Goal: Information Seeking & Learning: Compare options

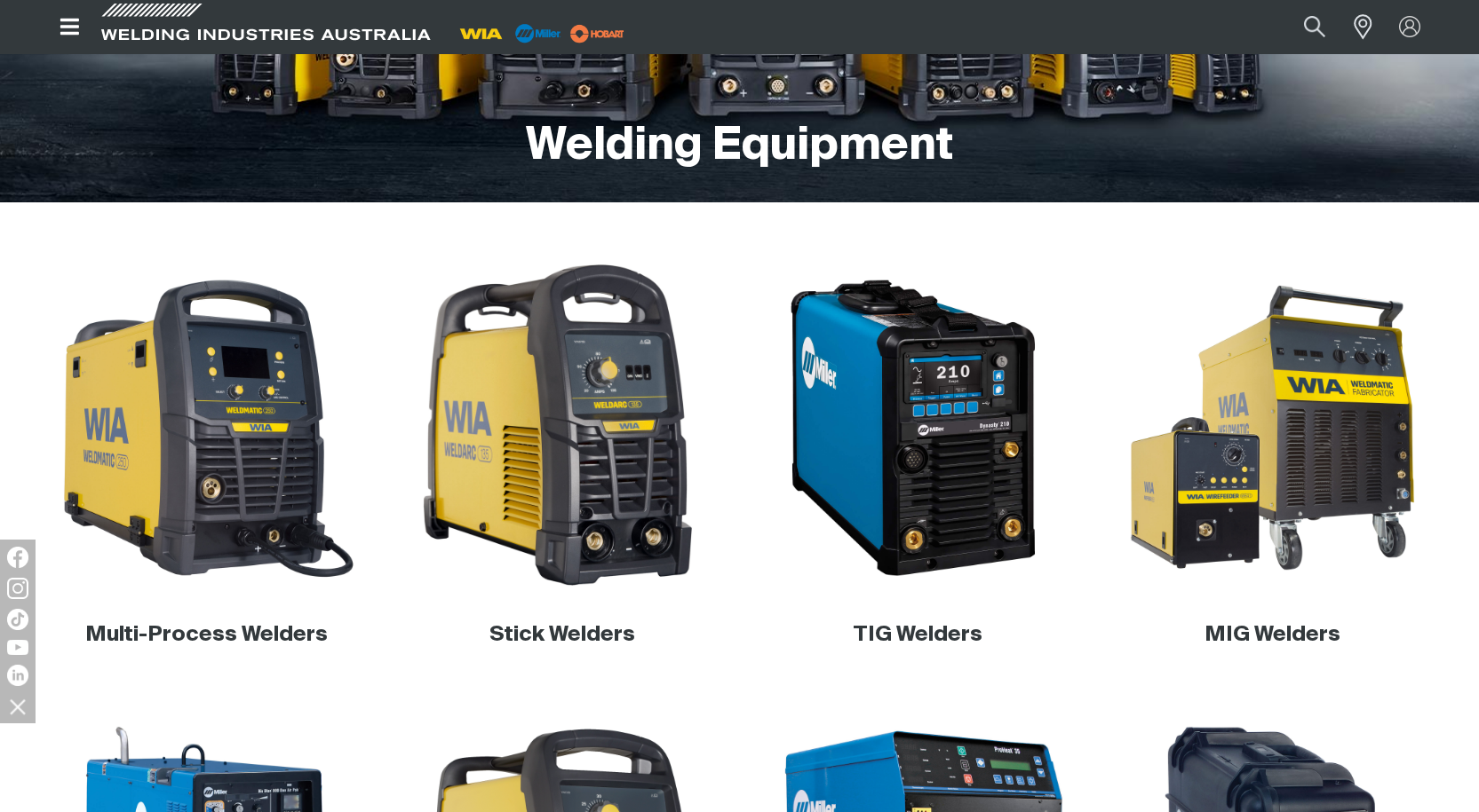
scroll to position [358, 0]
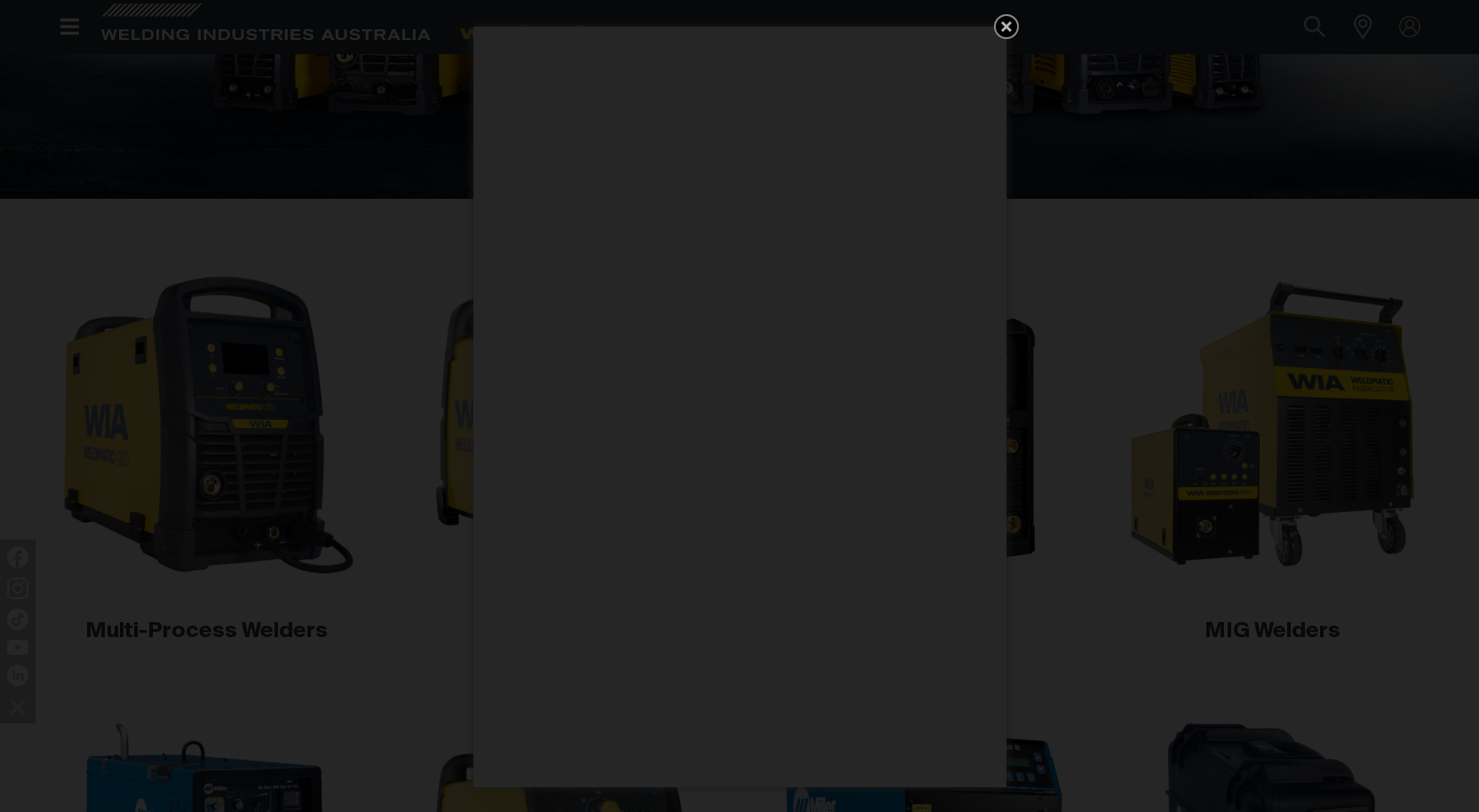
click at [999, 24] on icon "Get 5 WIA Welding Guides Free!" at bounding box center [1006, 27] width 21 height 21
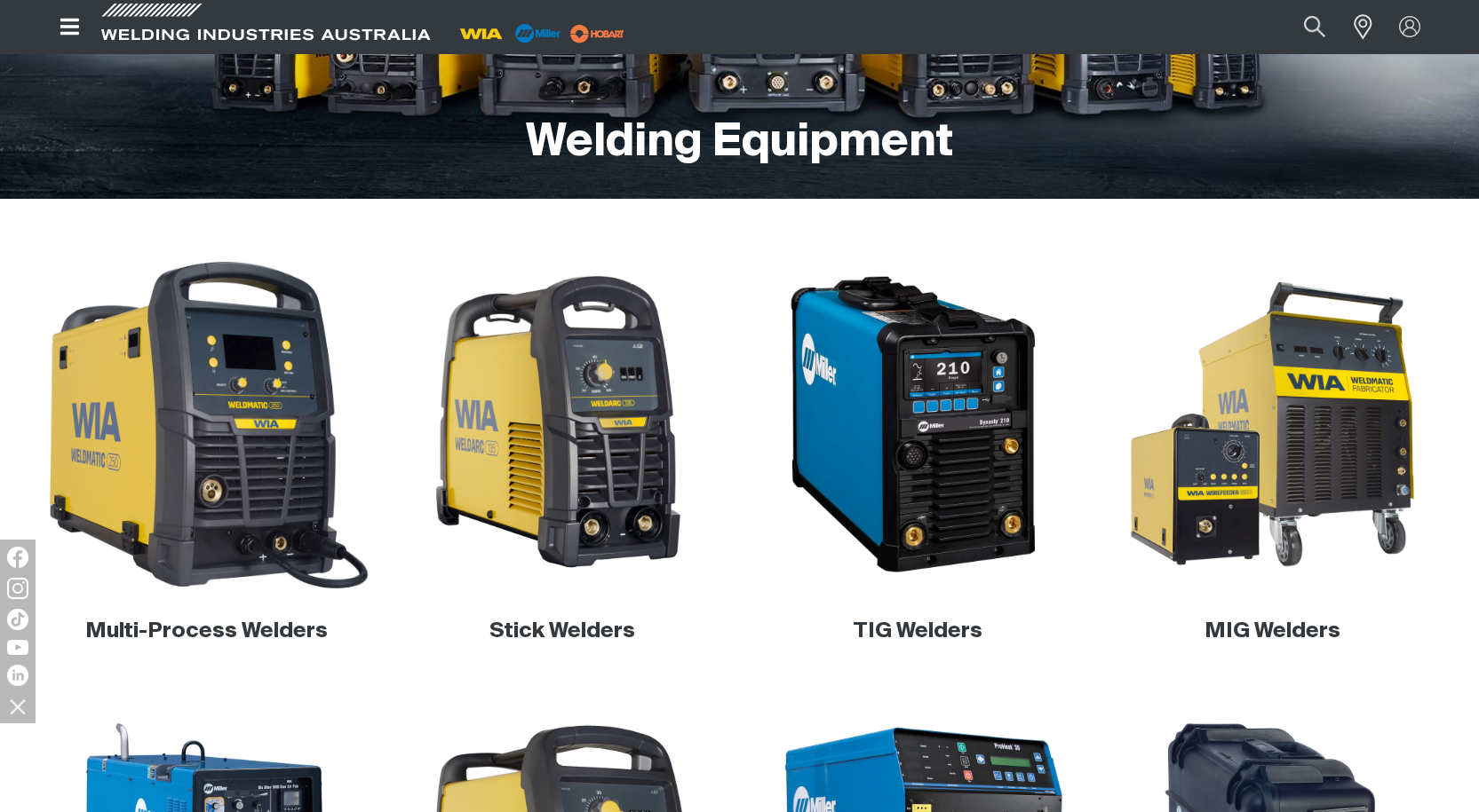
click at [267, 427] on img at bounding box center [206, 425] width 341 height 340
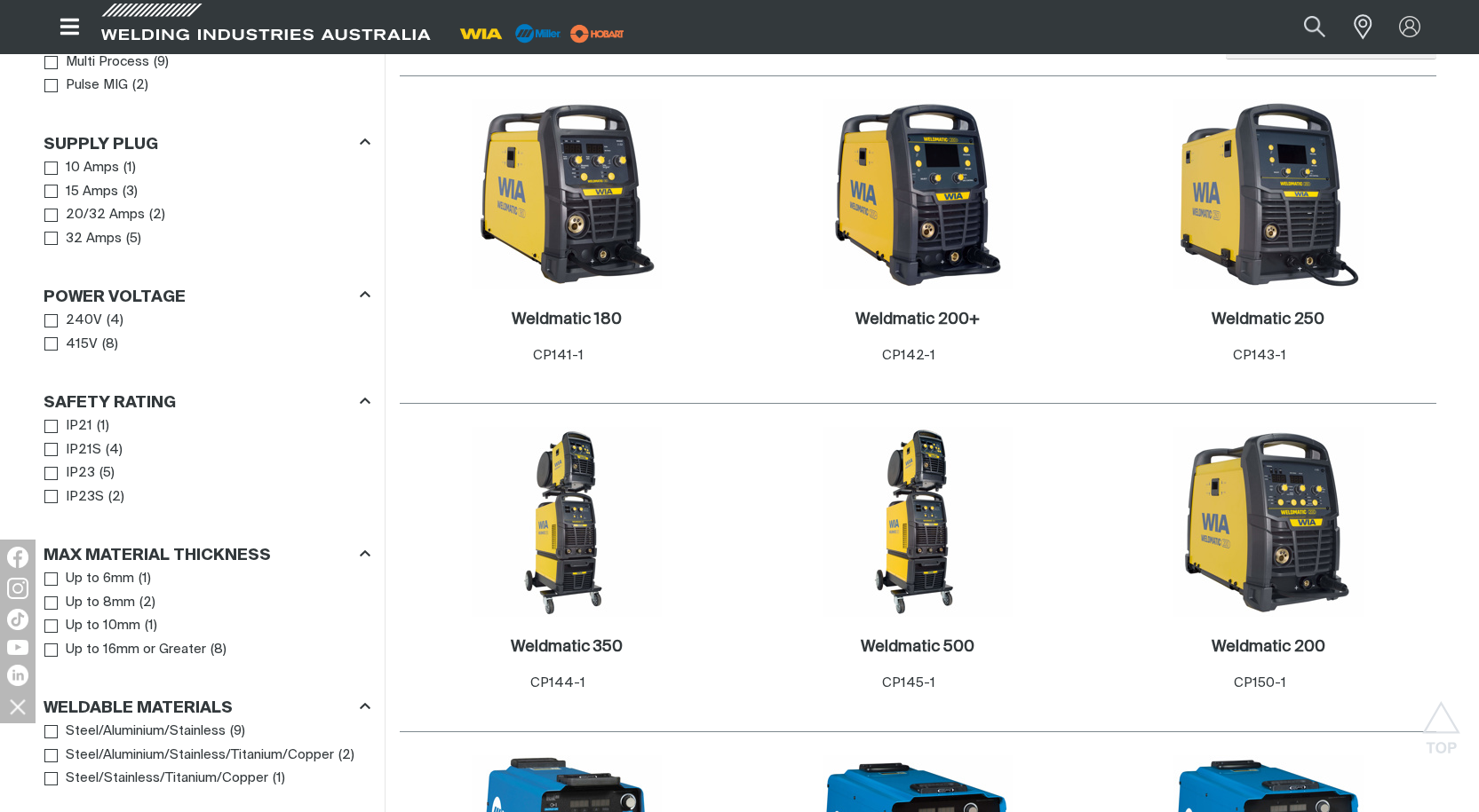
scroll to position [888, 0]
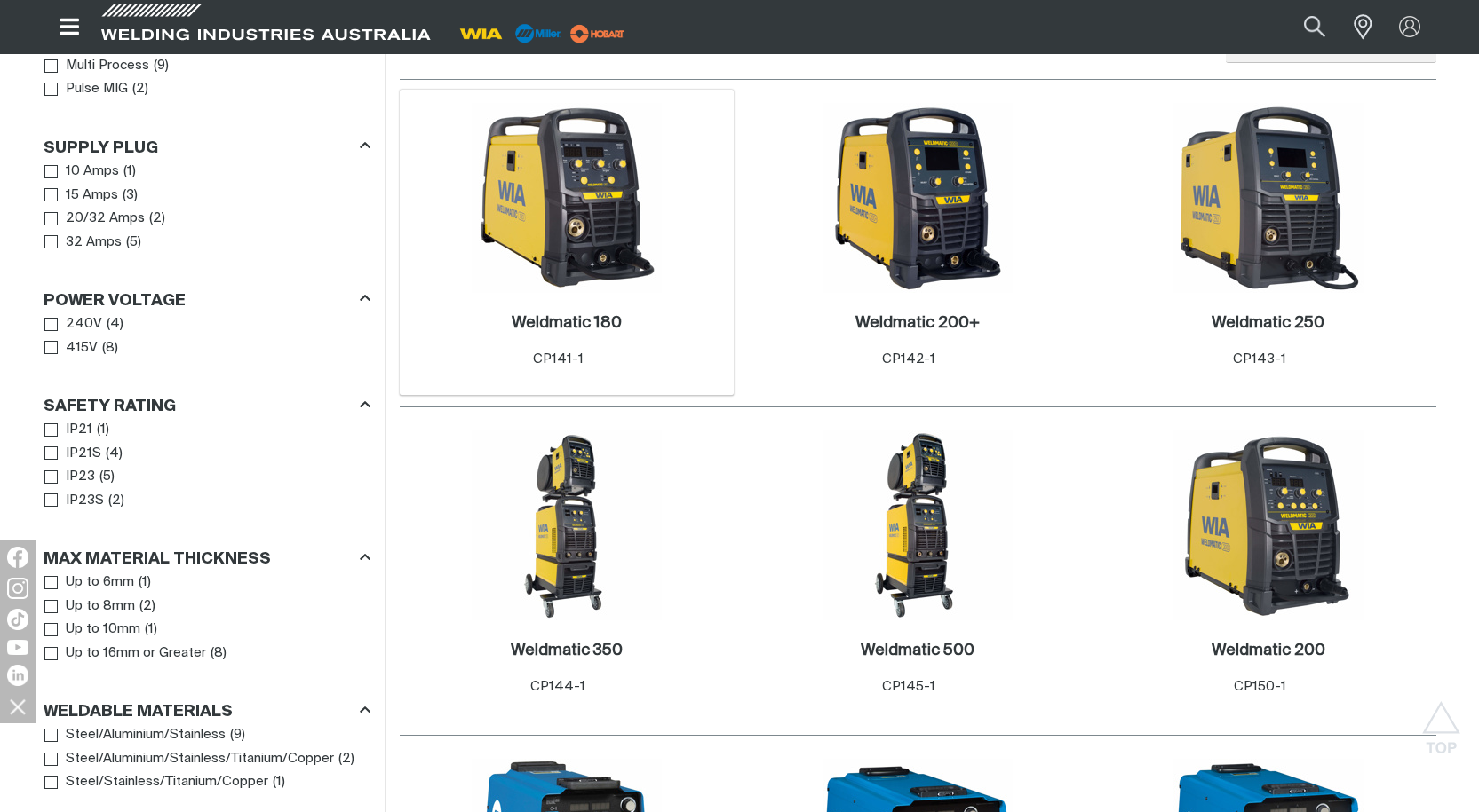
click at [534, 169] on img at bounding box center [567, 198] width 190 height 190
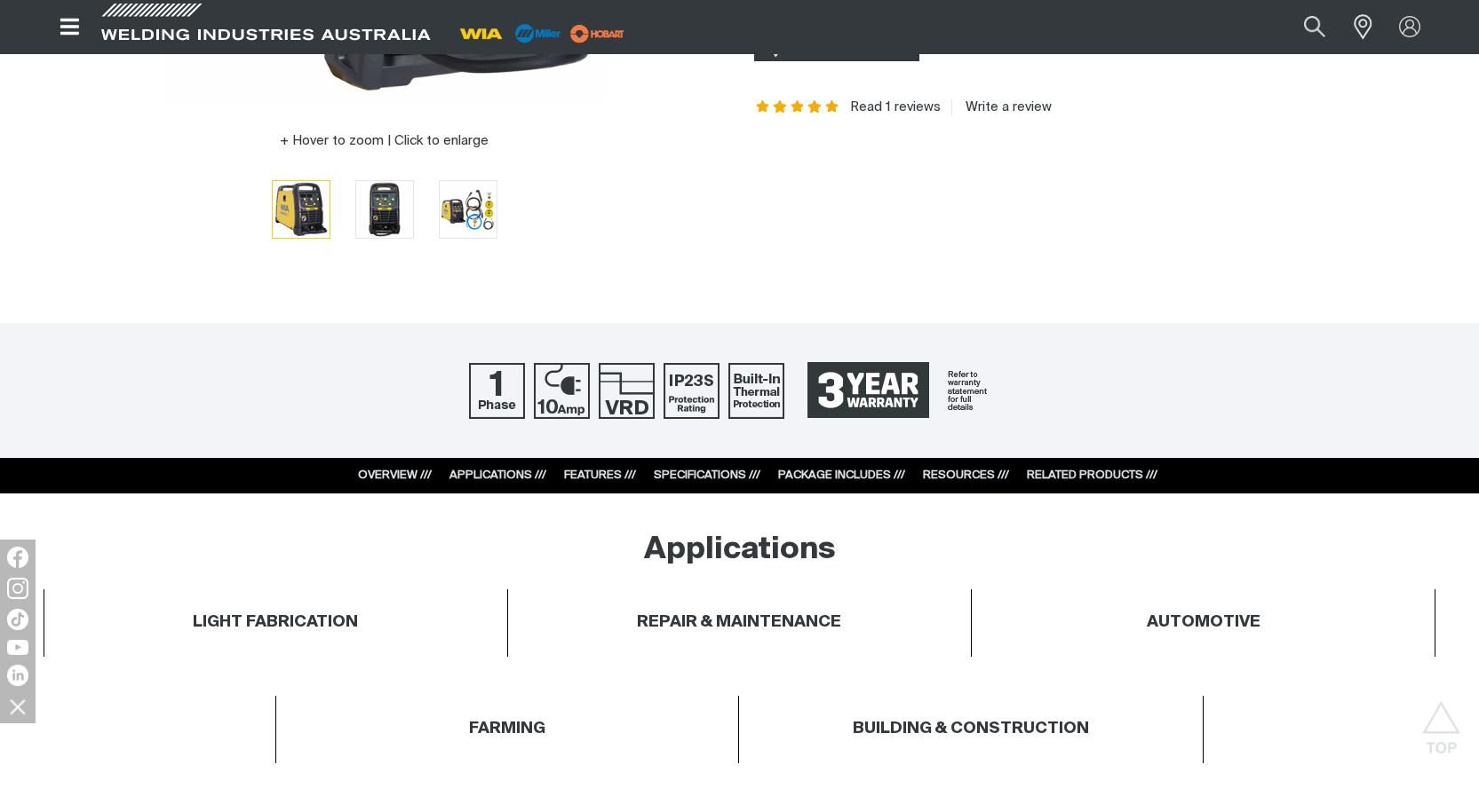
scroll to position [710, 0]
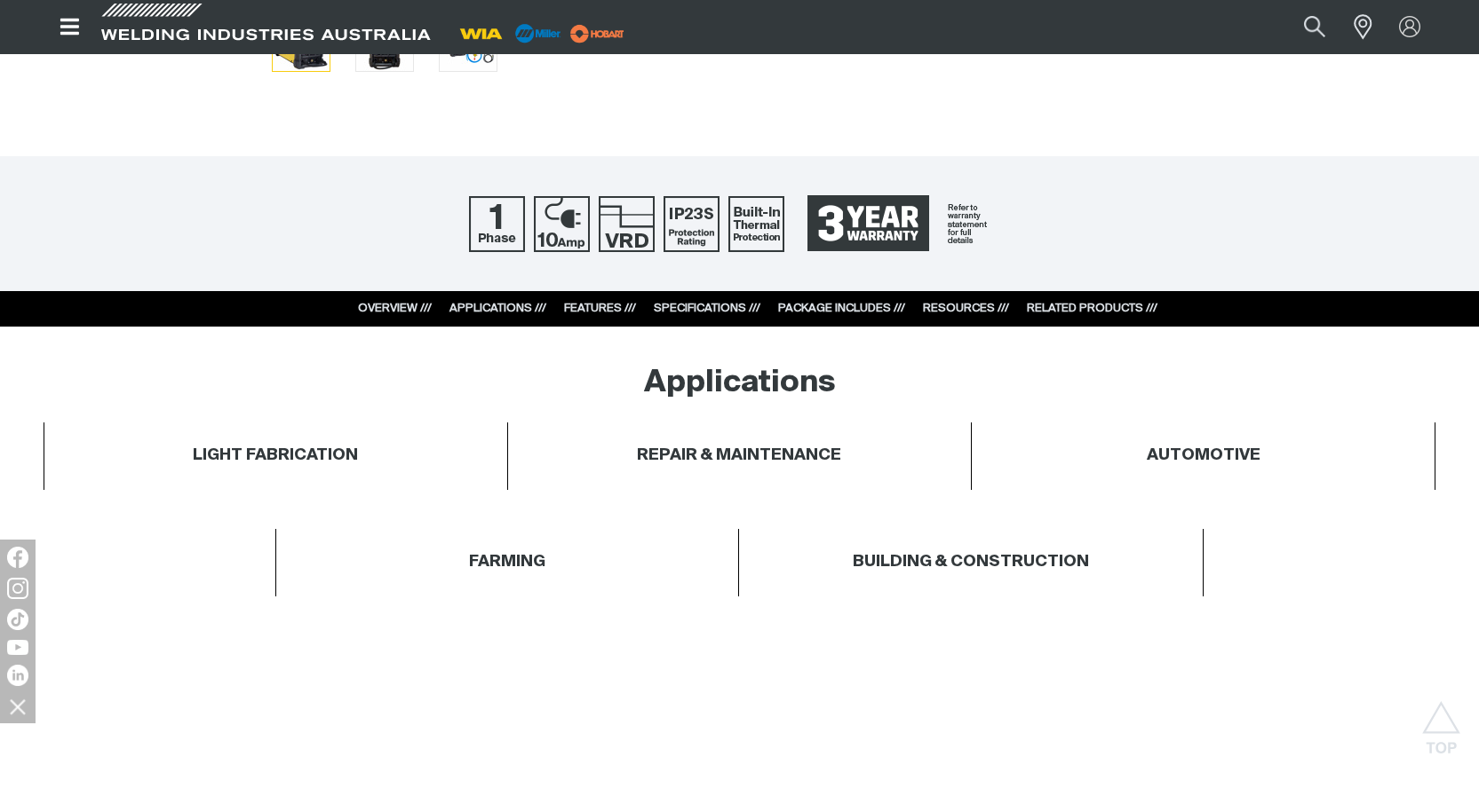
click at [728, 302] on link "SPECIFICATIONS ///" at bounding box center [707, 308] width 107 height 11
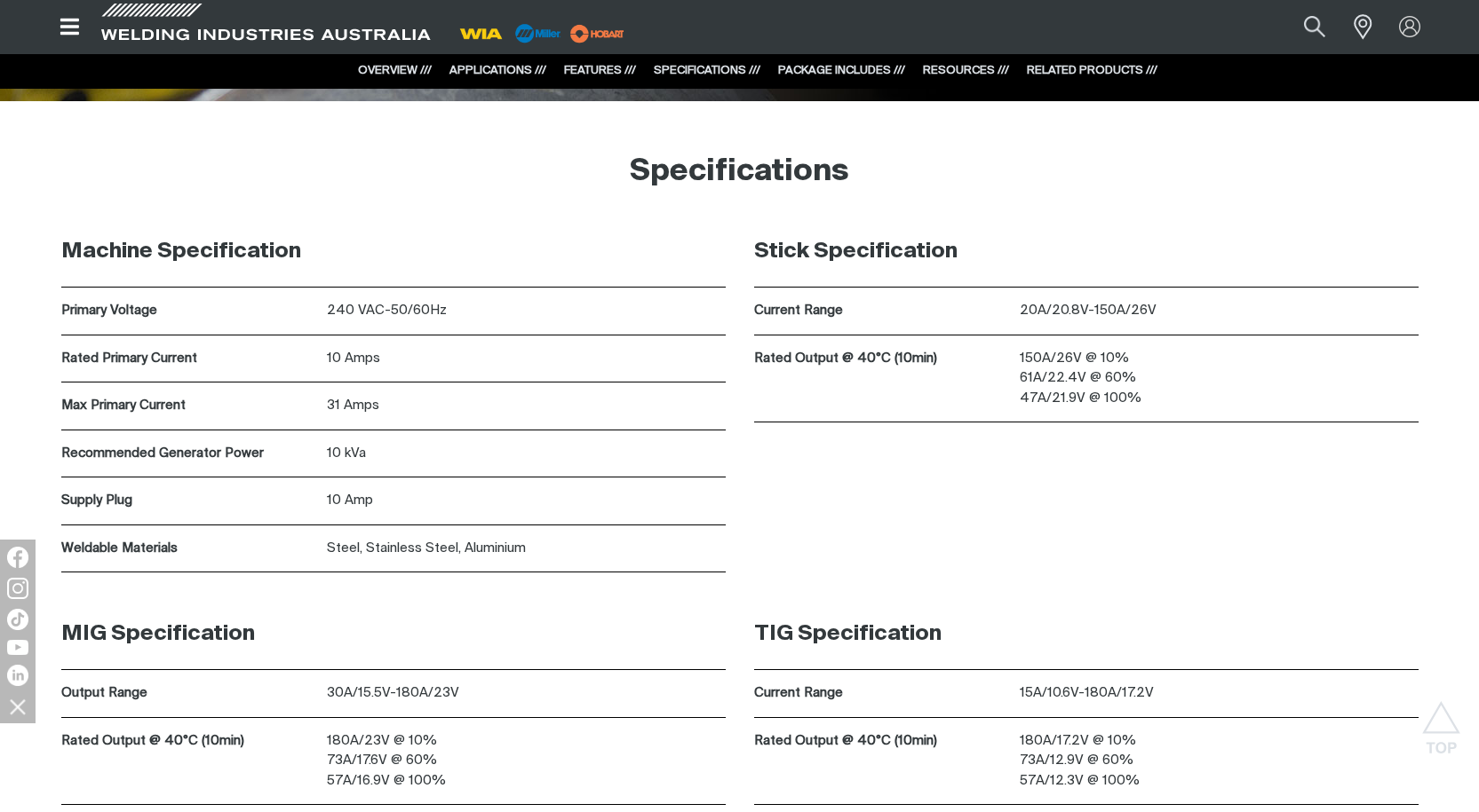
scroll to position [5317, 0]
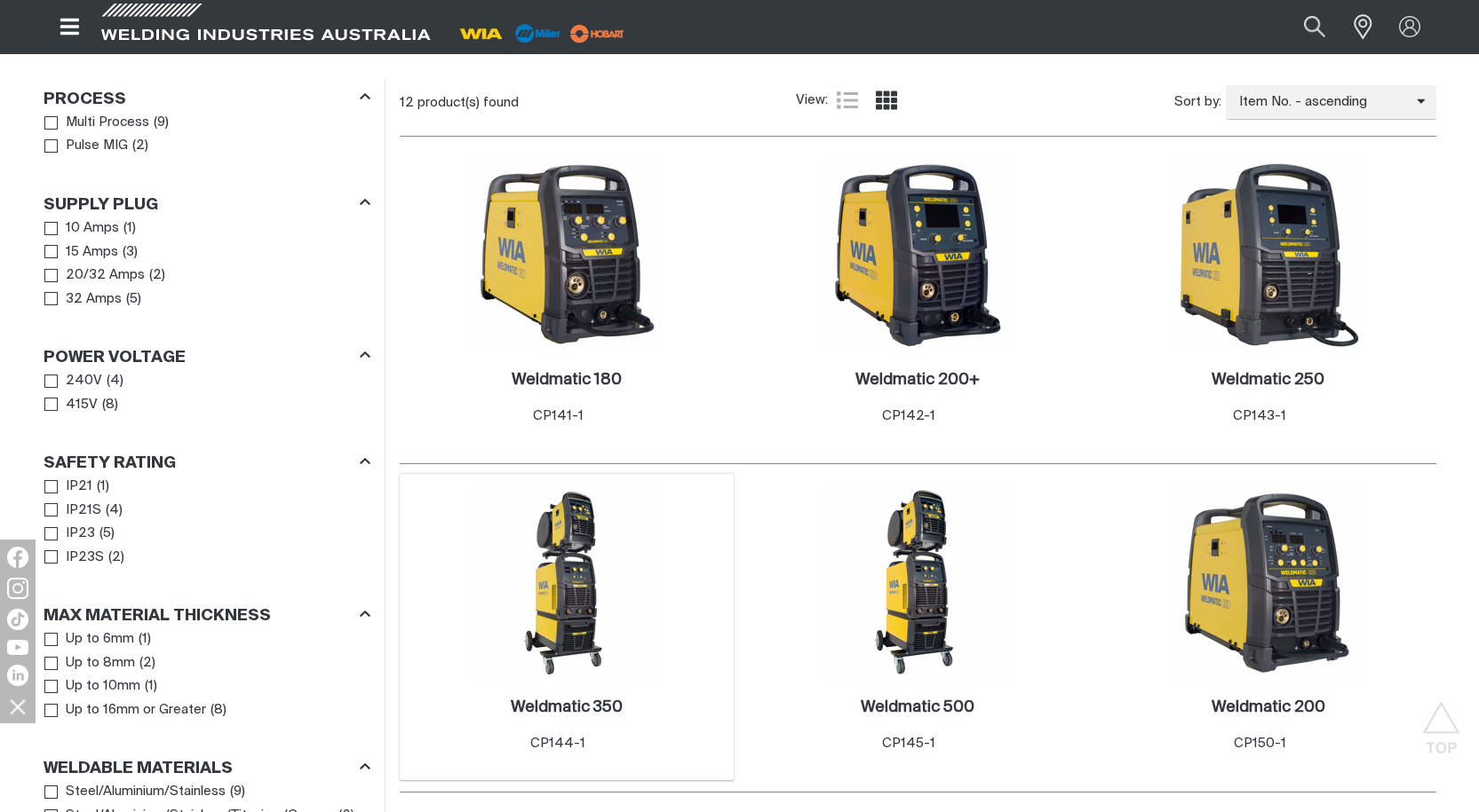
scroll to position [888, 0]
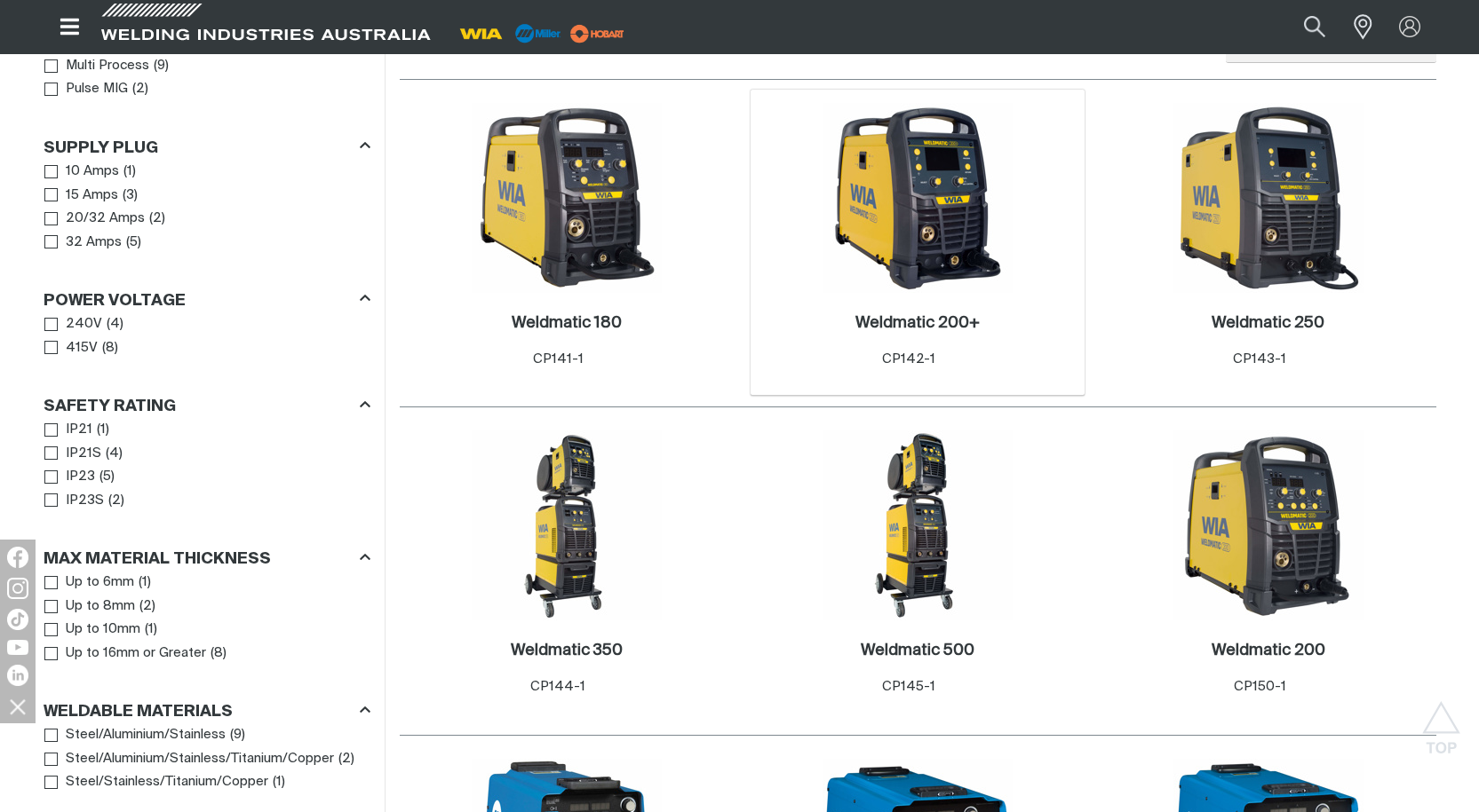
click at [852, 260] on img at bounding box center [918, 198] width 190 height 190
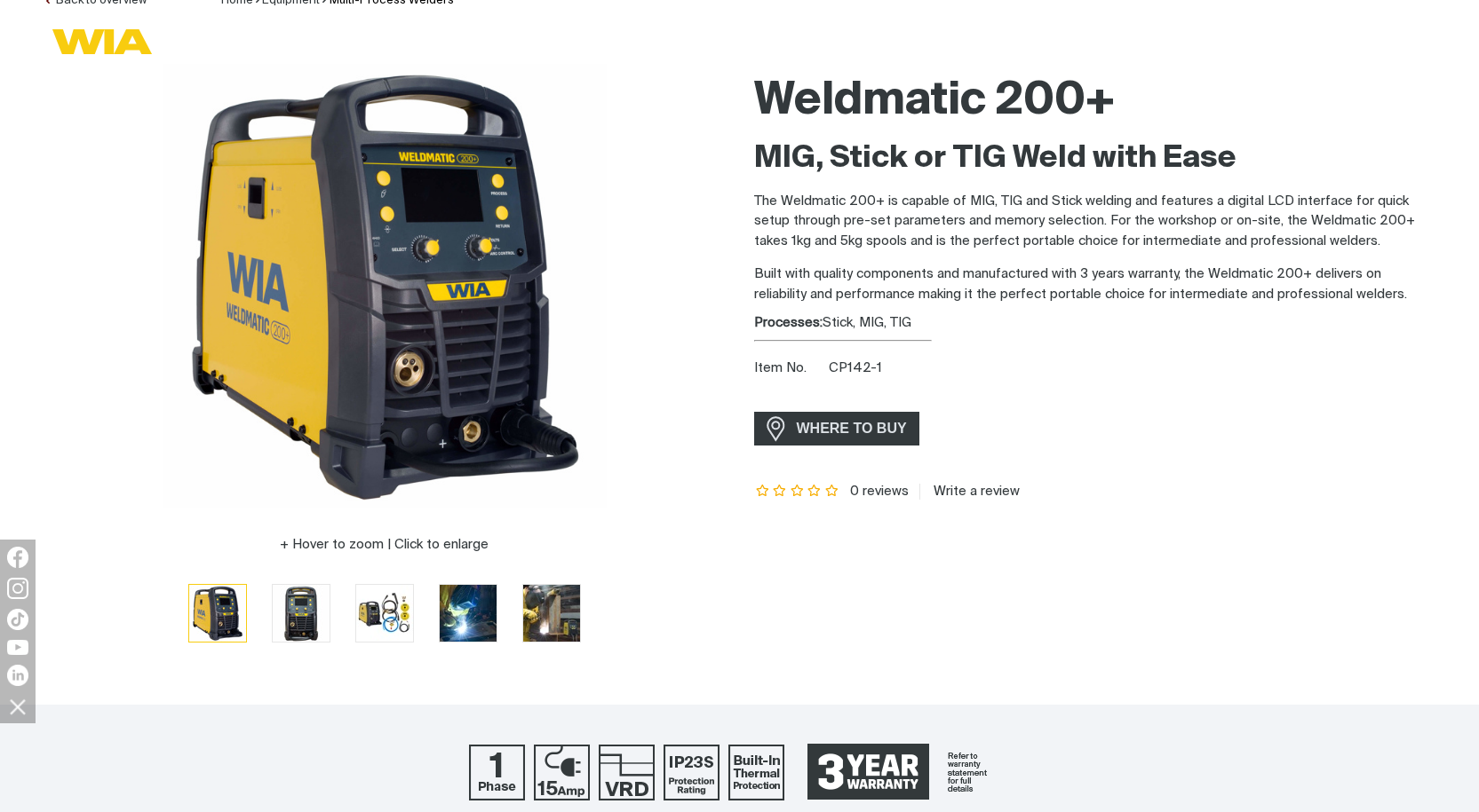
scroll to position [444, 0]
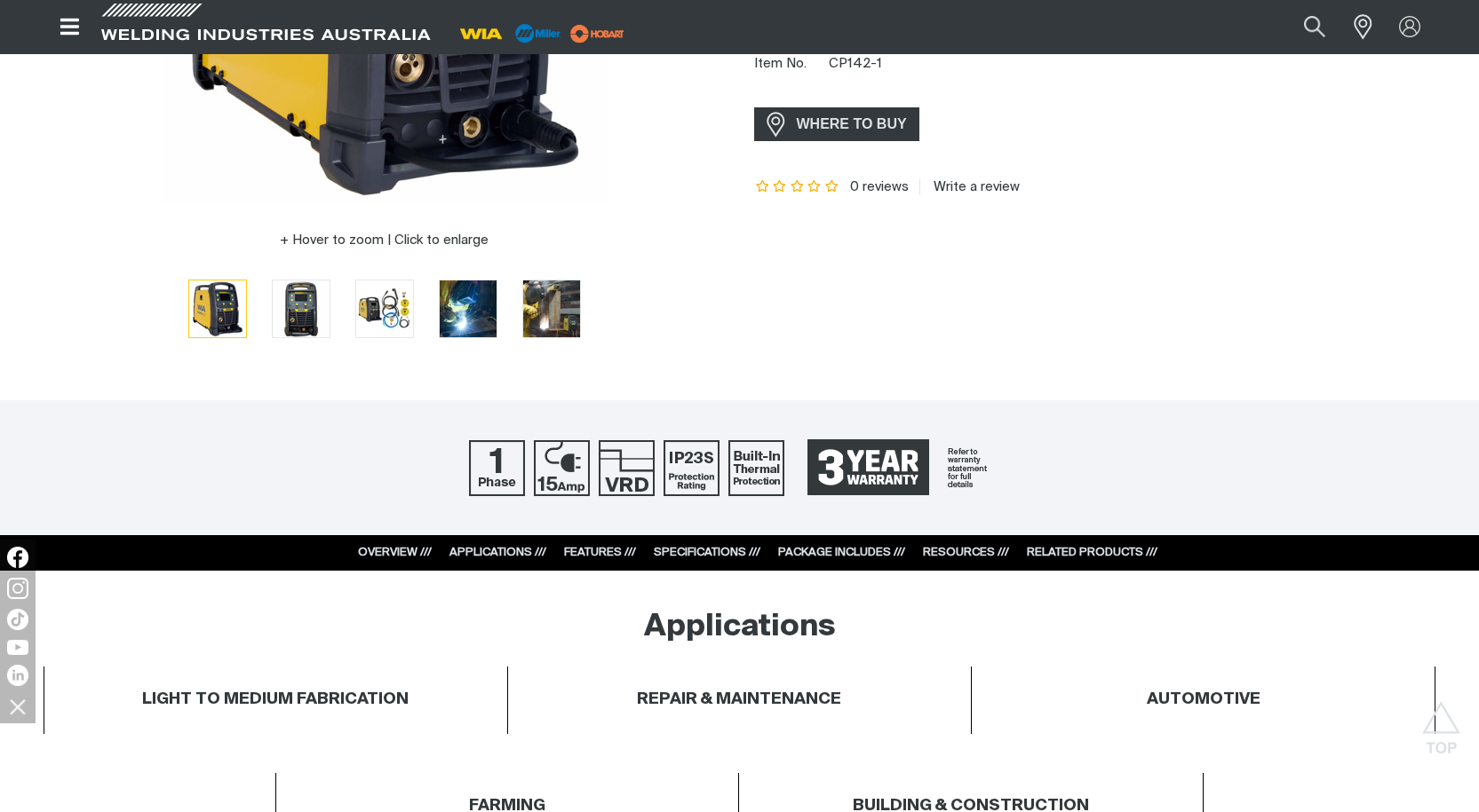
click at [704, 555] on link "SPECIFICATIONS ///" at bounding box center [707, 552] width 107 height 11
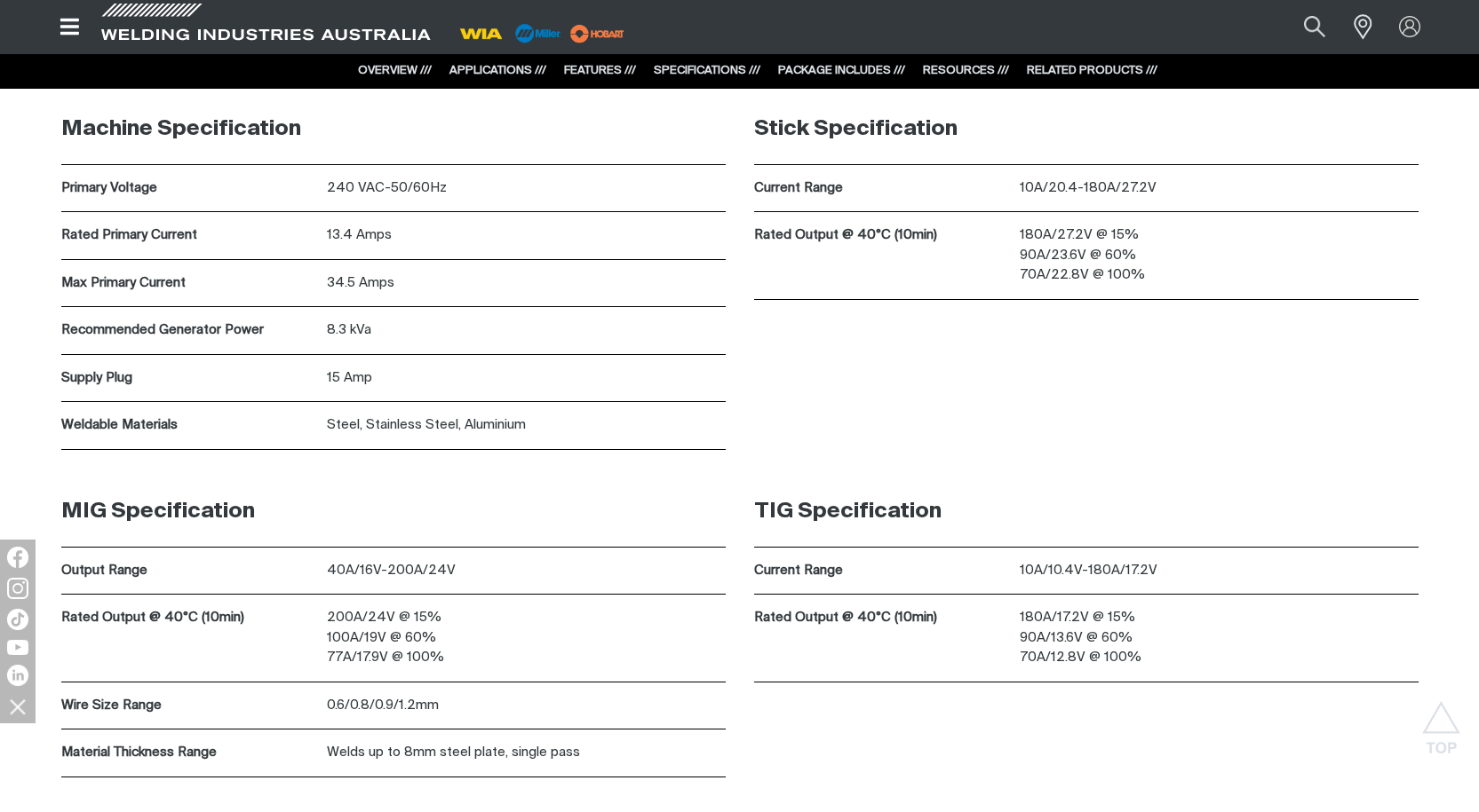
scroll to position [6304, 0]
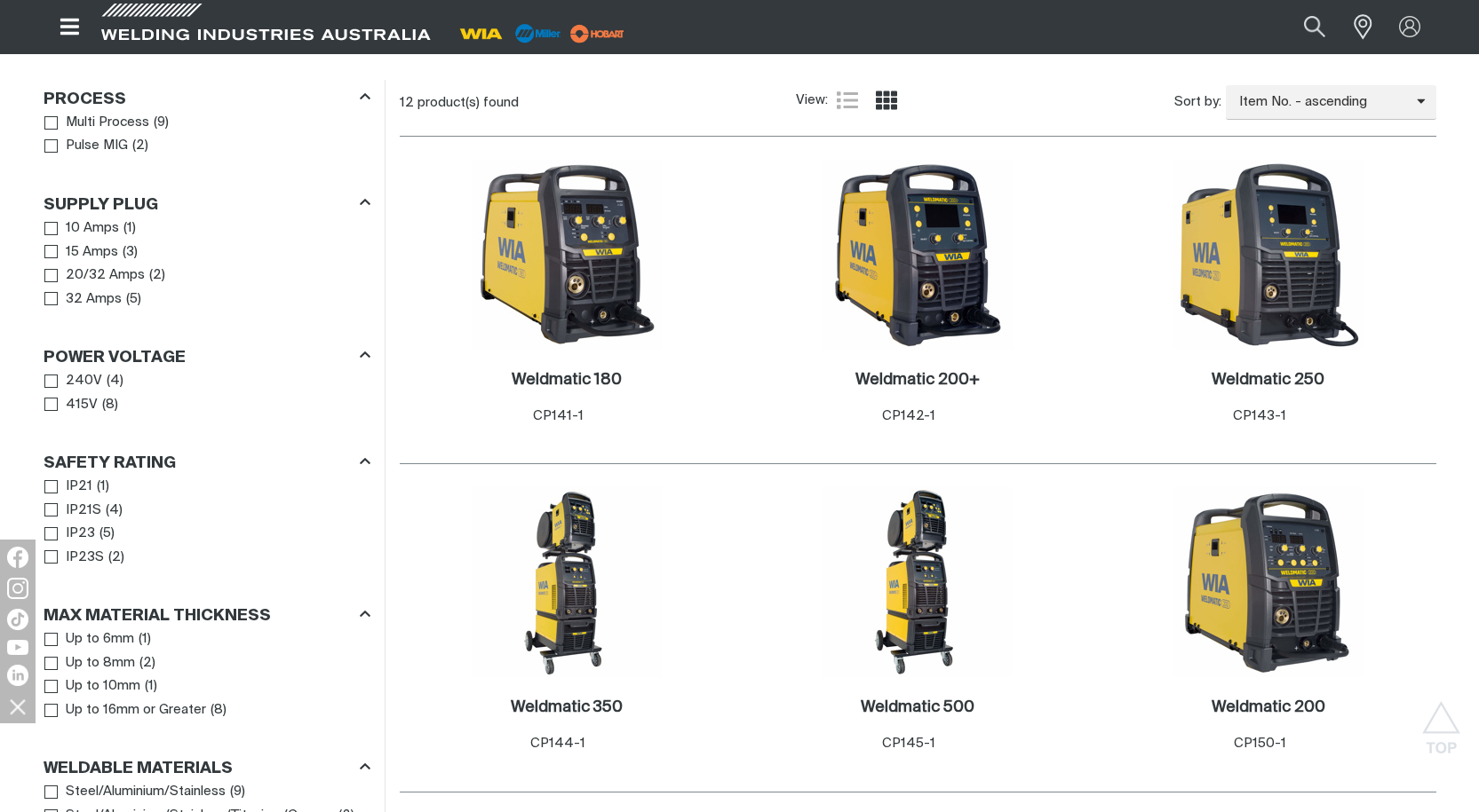
scroll to position [888, 0]
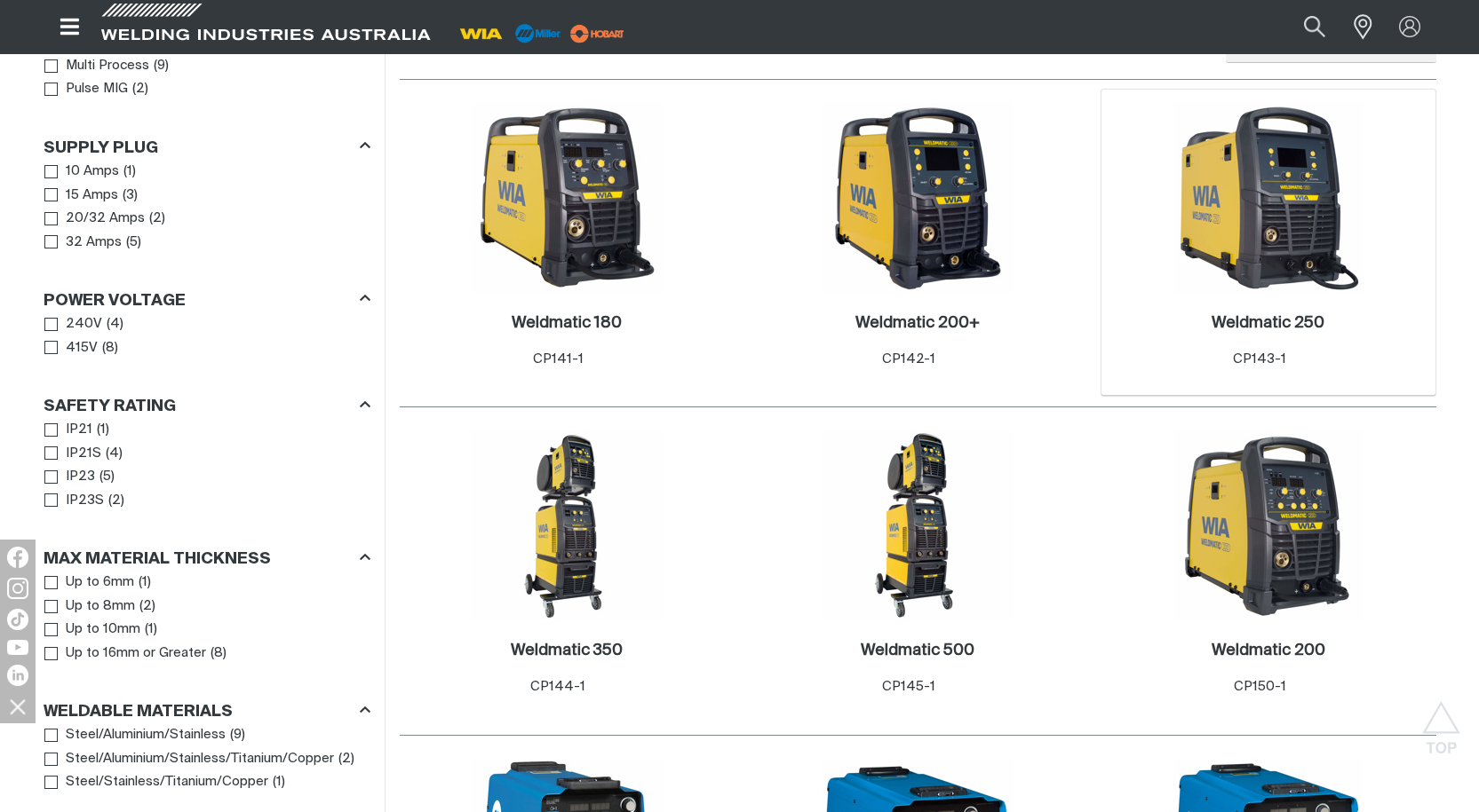
click at [1222, 194] on img at bounding box center [1268, 198] width 190 height 190
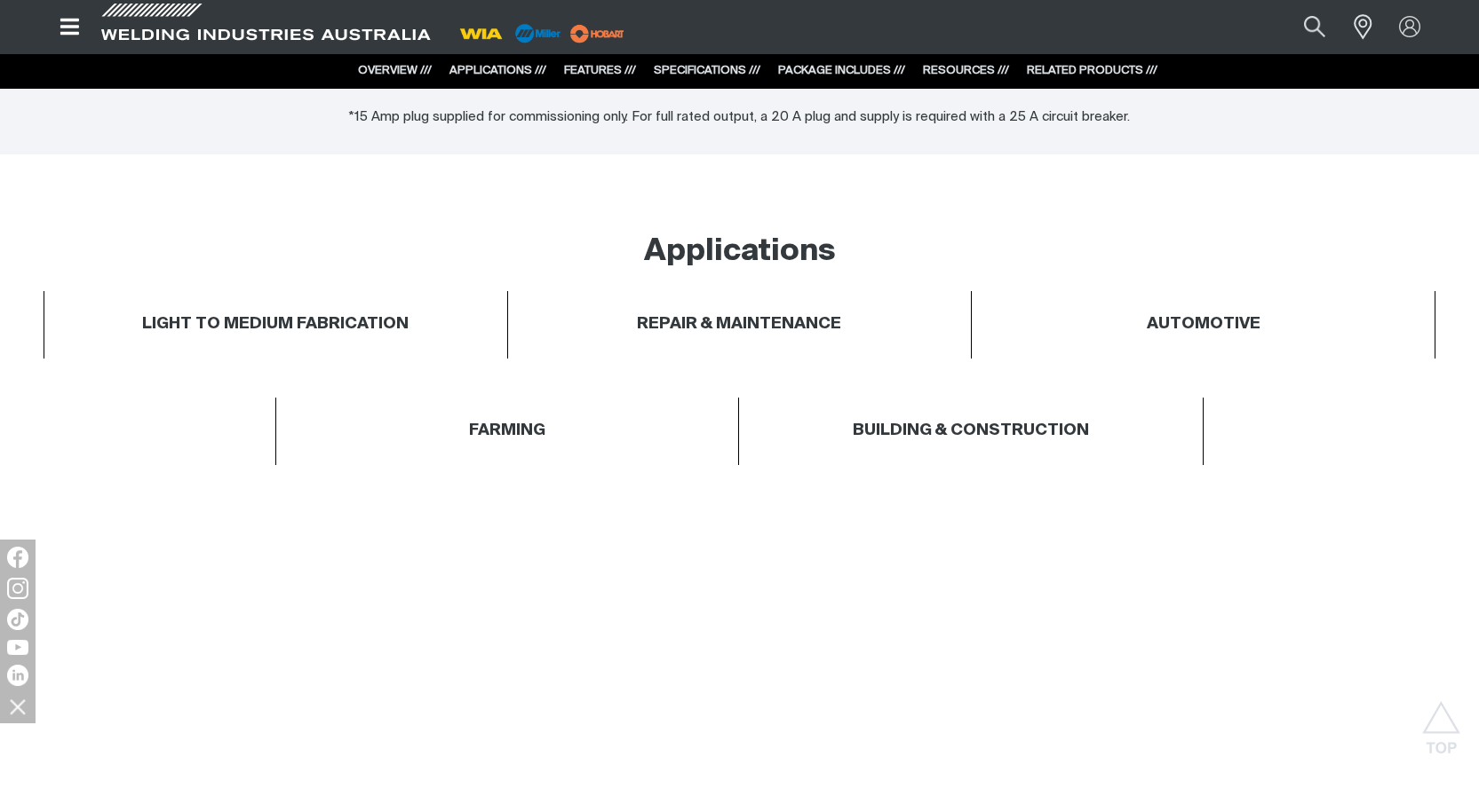
scroll to position [686, 0]
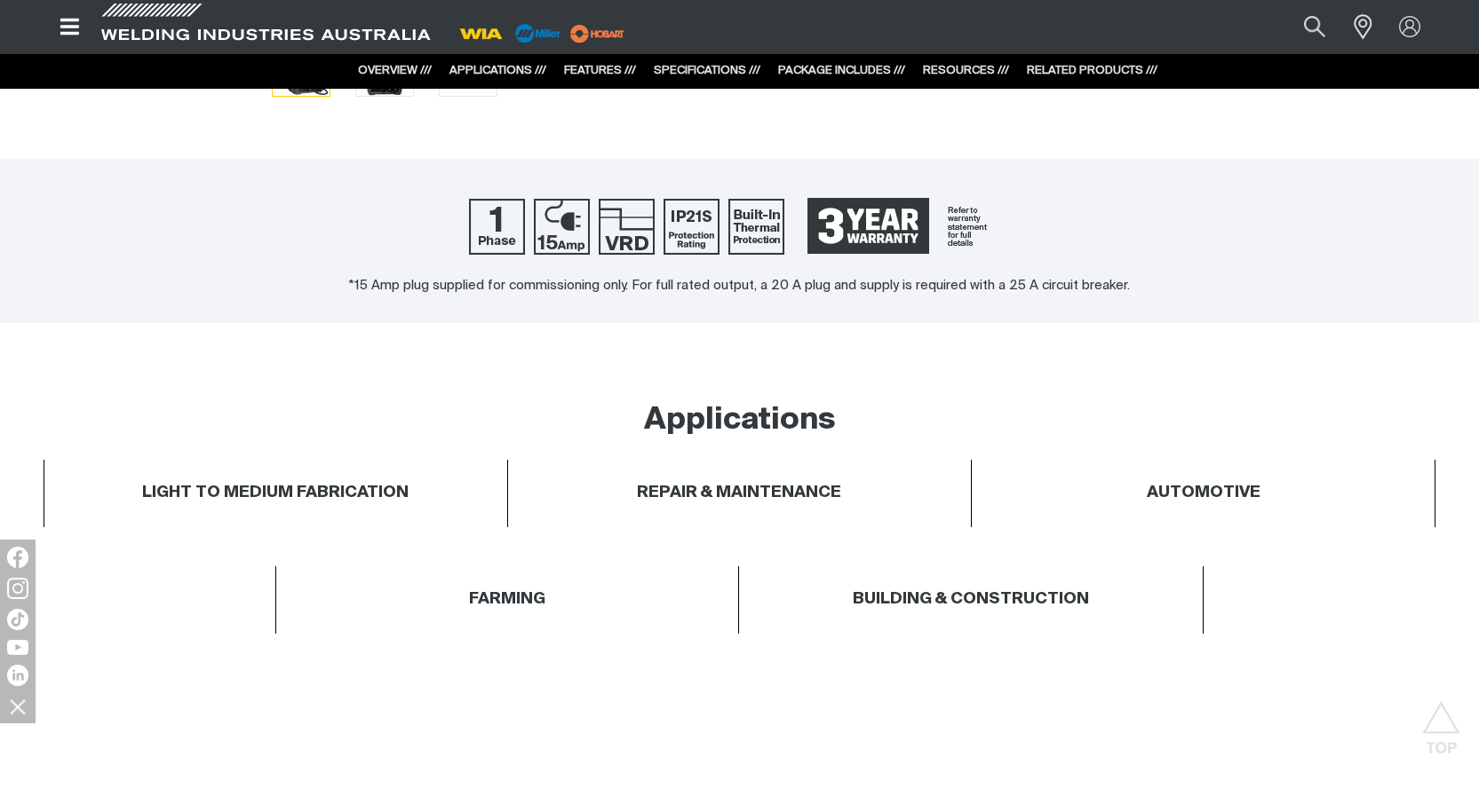
click at [678, 63] on div "SPECIFICATIONS ///" at bounding box center [707, 70] width 107 height 18
click at [685, 69] on link "SPECIFICATIONS ///" at bounding box center [707, 70] width 107 height 11
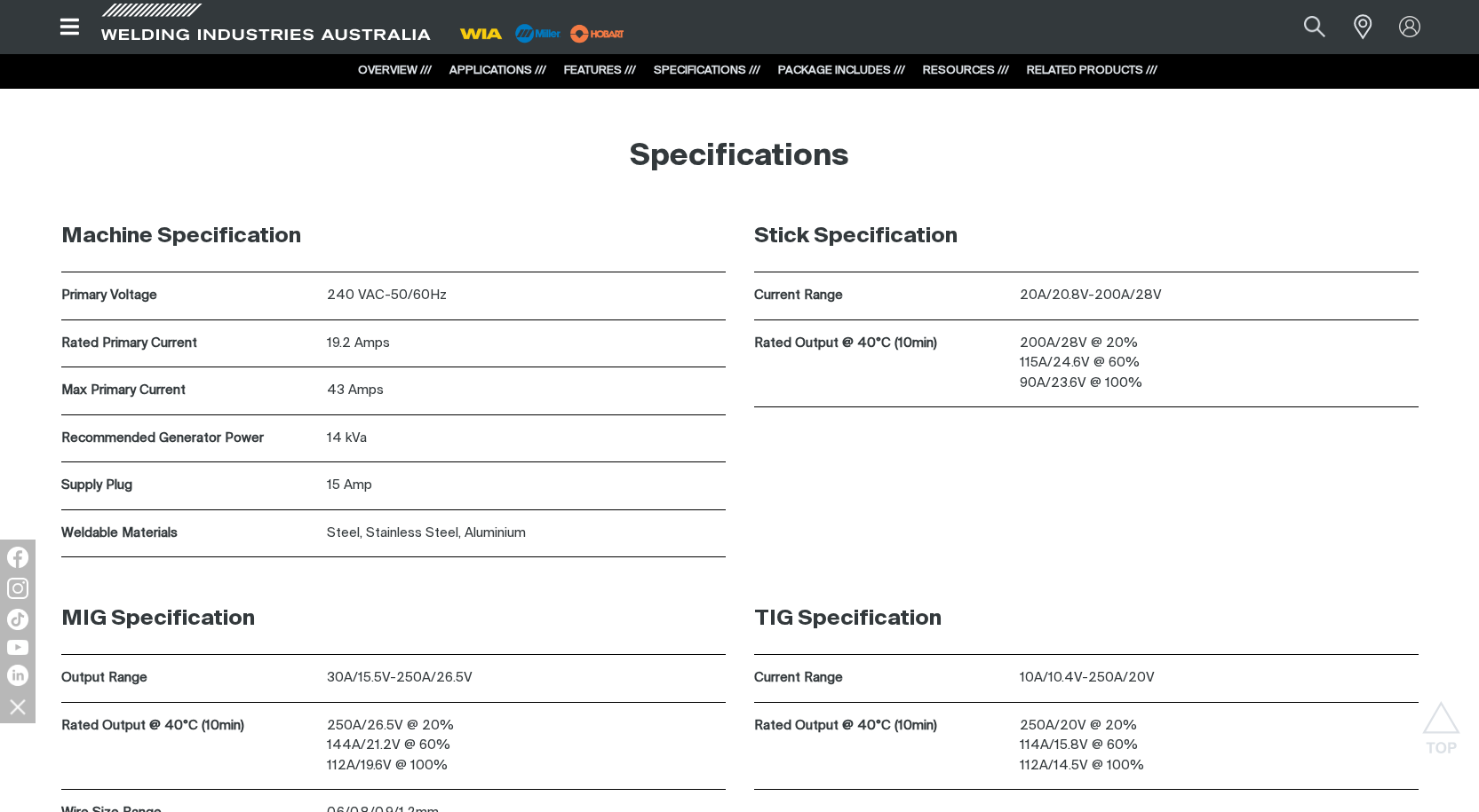
scroll to position [5220, 0]
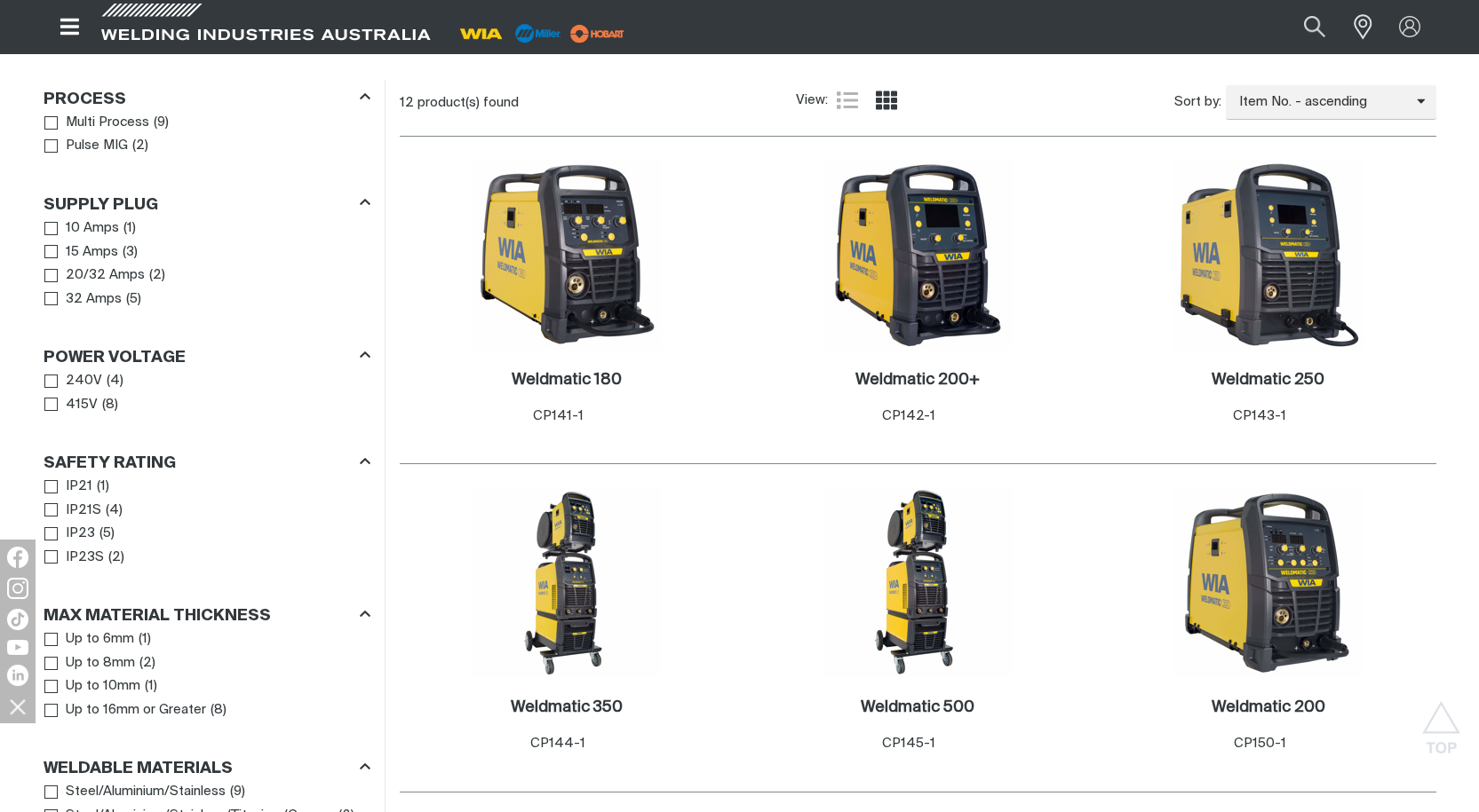
scroll to position [888, 0]
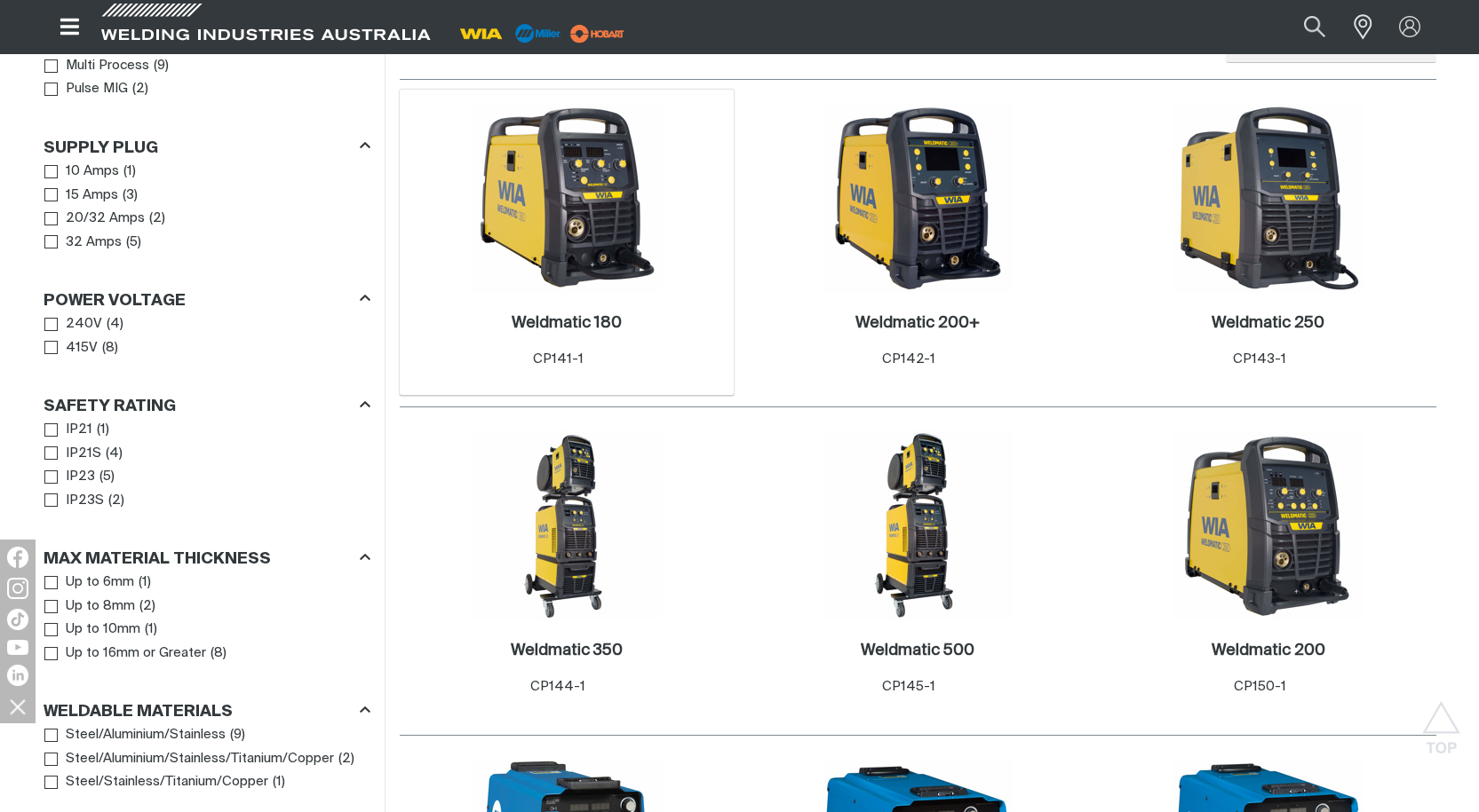
click at [620, 215] on img at bounding box center [567, 198] width 190 height 190
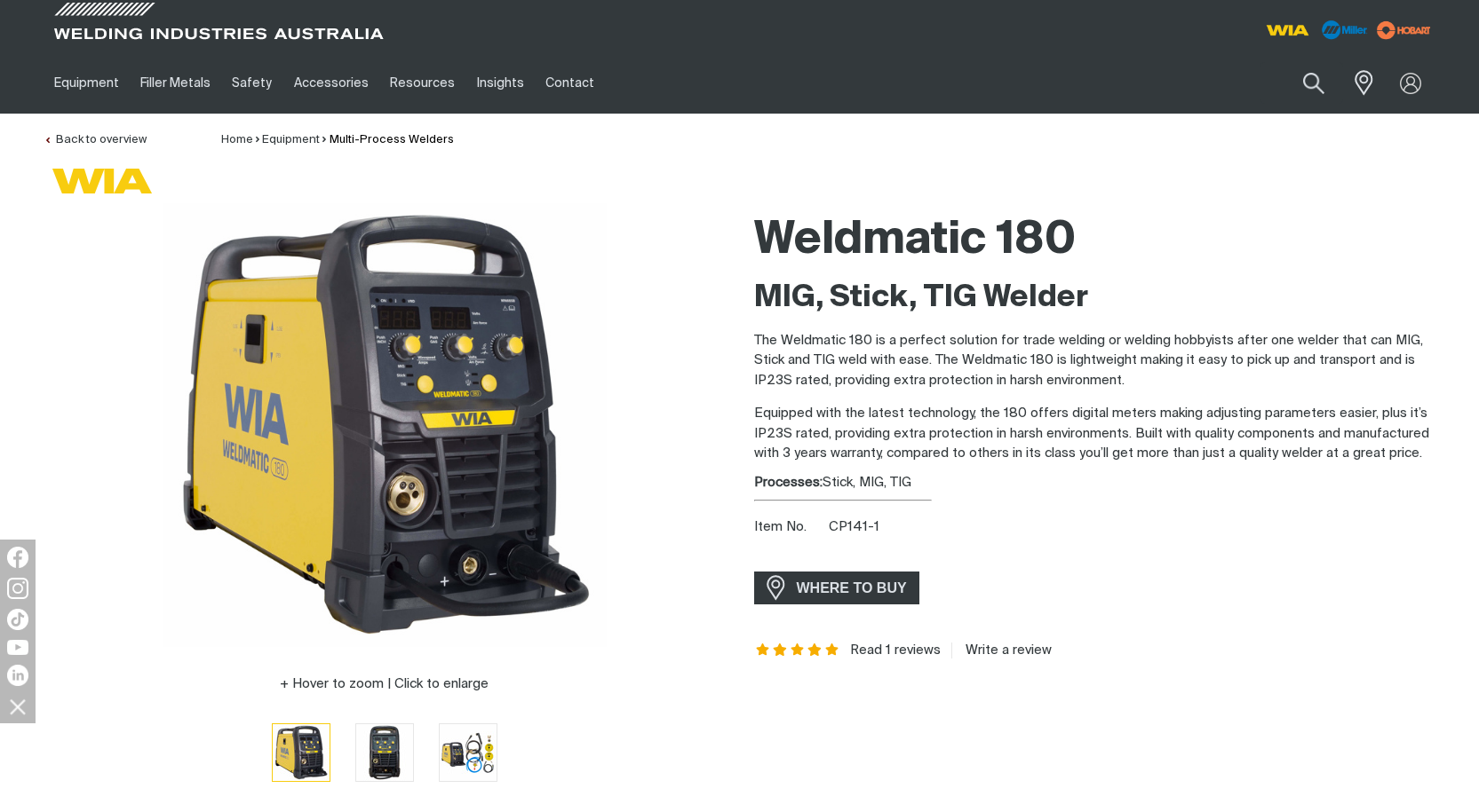
scroll to position [355, 0]
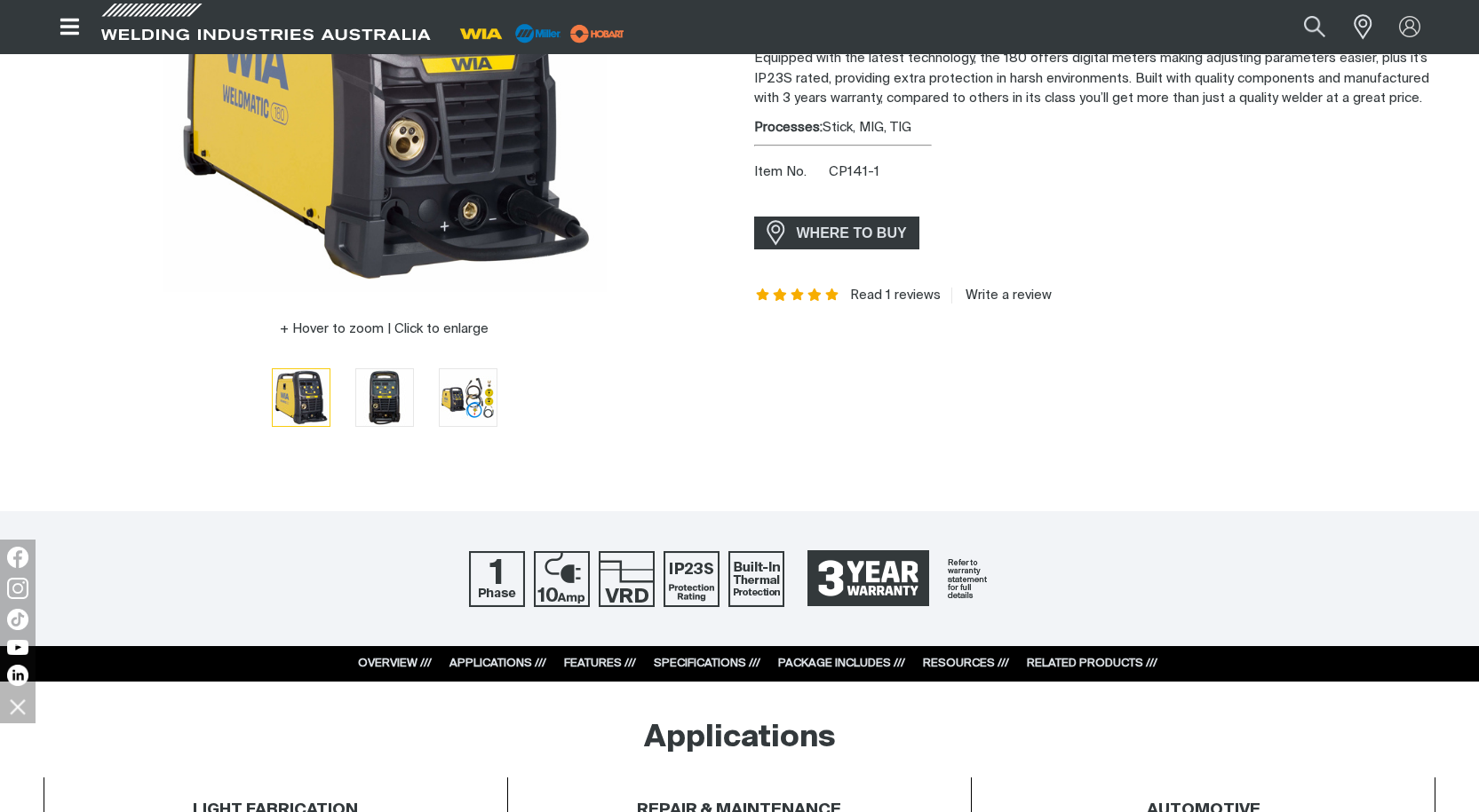
click at [717, 663] on link "SPECIFICATIONS ///" at bounding box center [707, 664] width 107 height 11
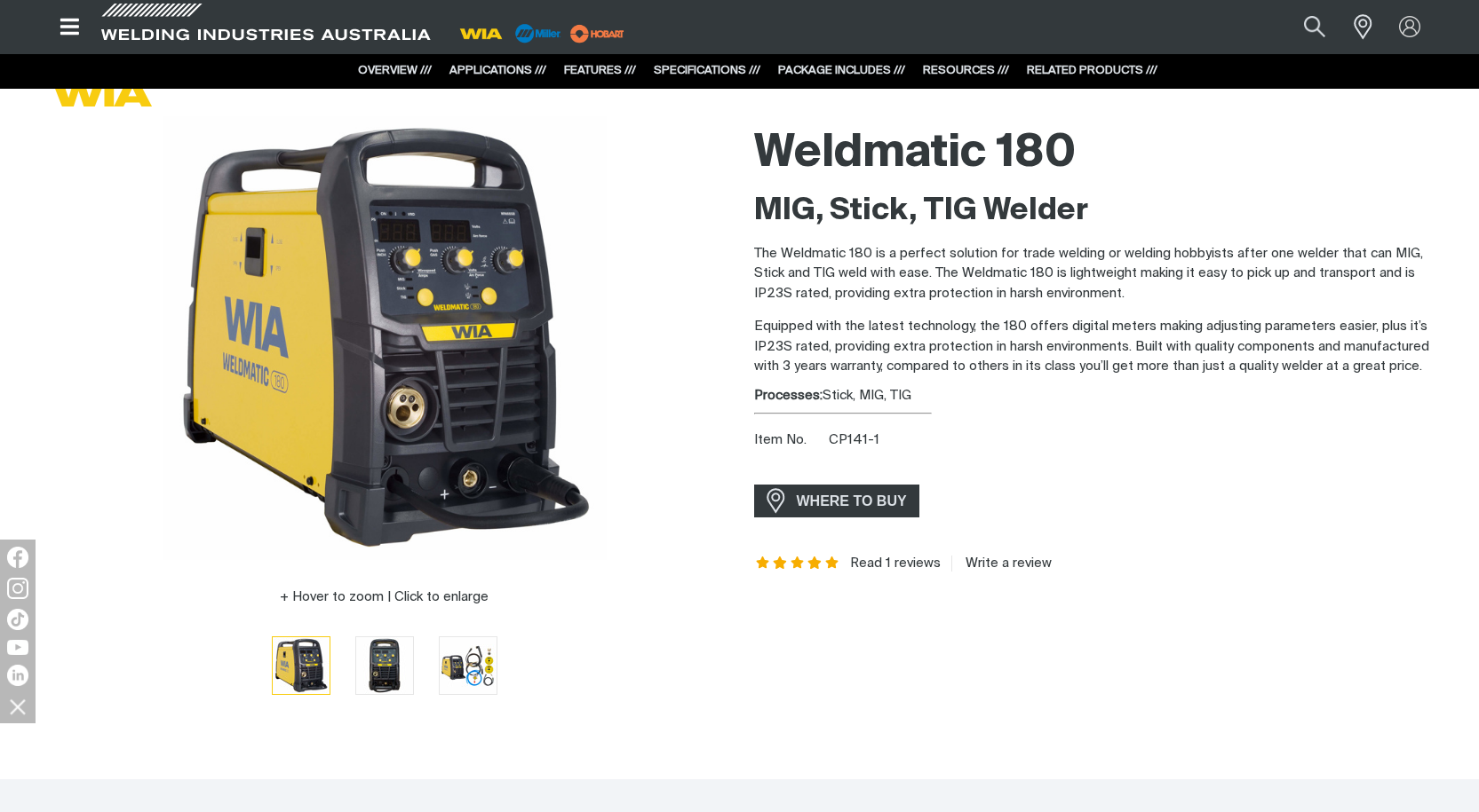
scroll to position [0, 0]
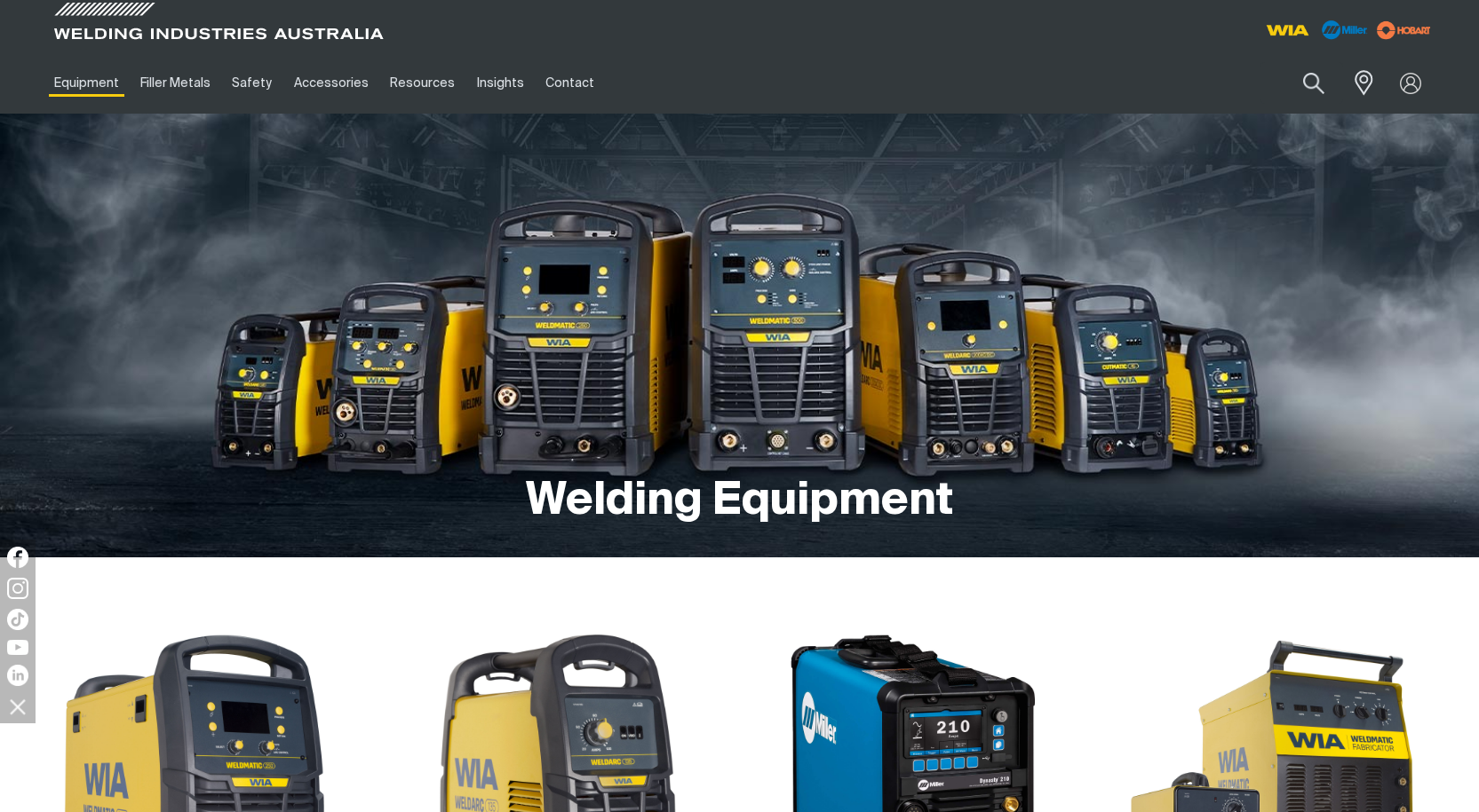
scroll to position [90, 0]
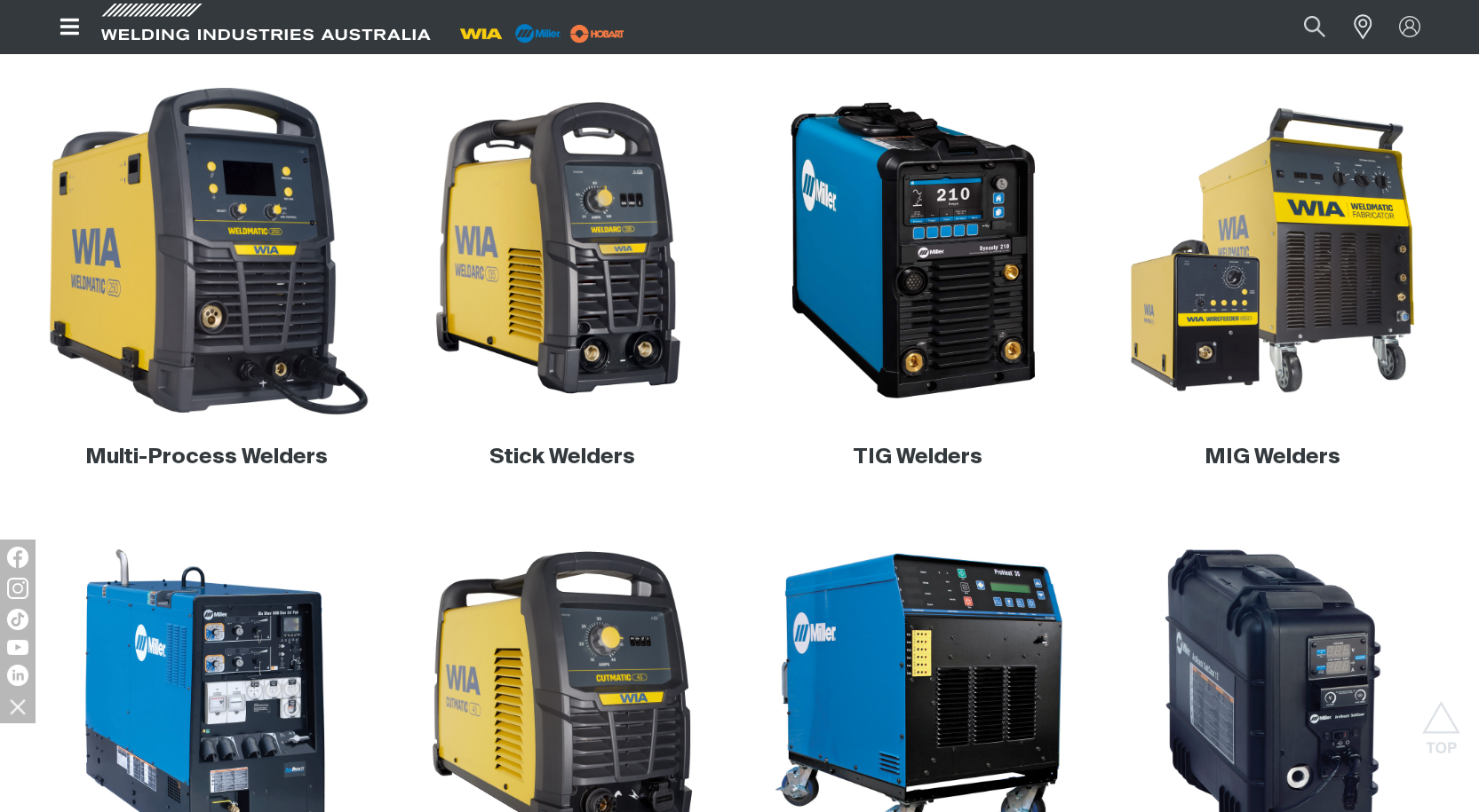
click at [247, 324] on img at bounding box center [206, 251] width 341 height 340
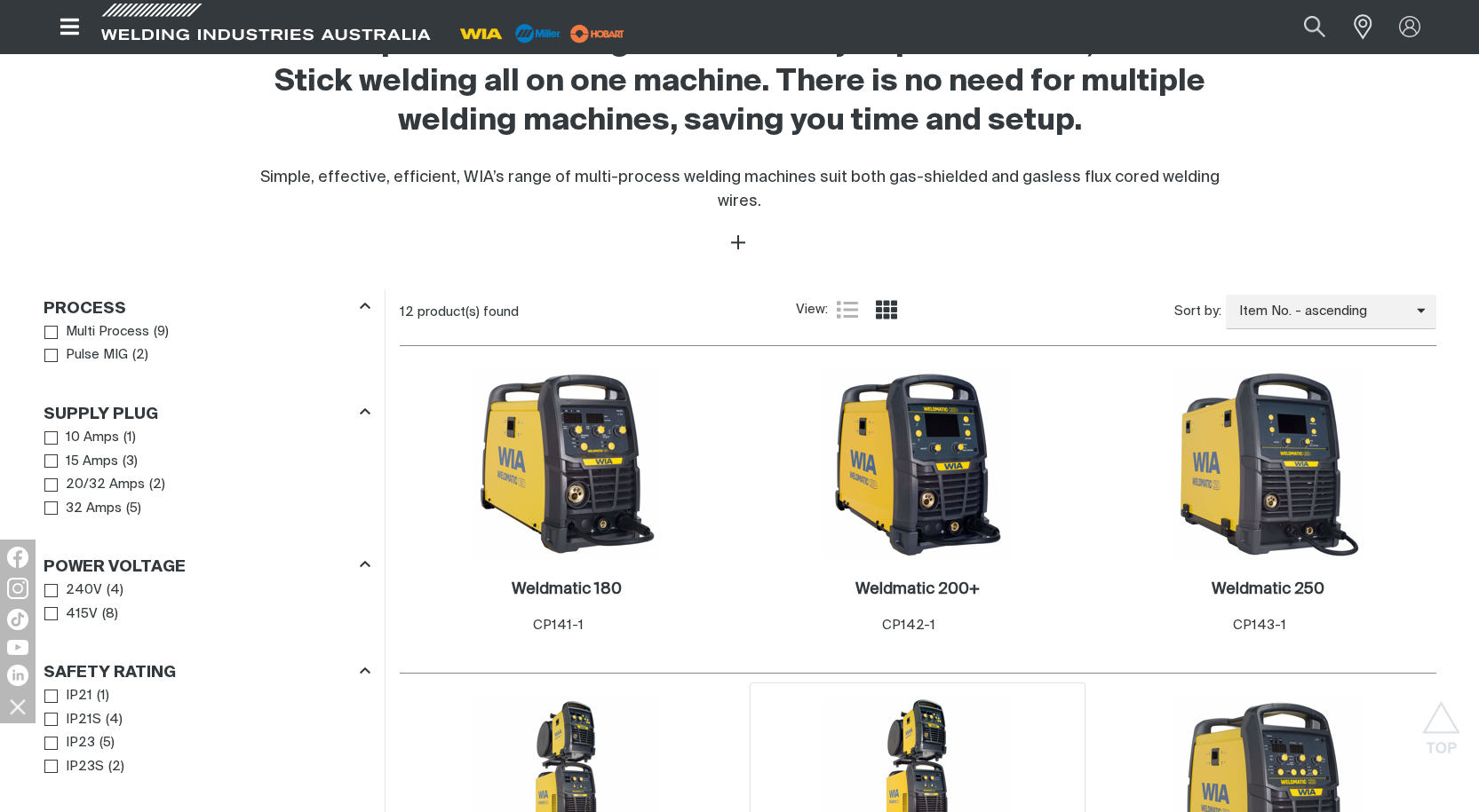
scroll to position [976, 0]
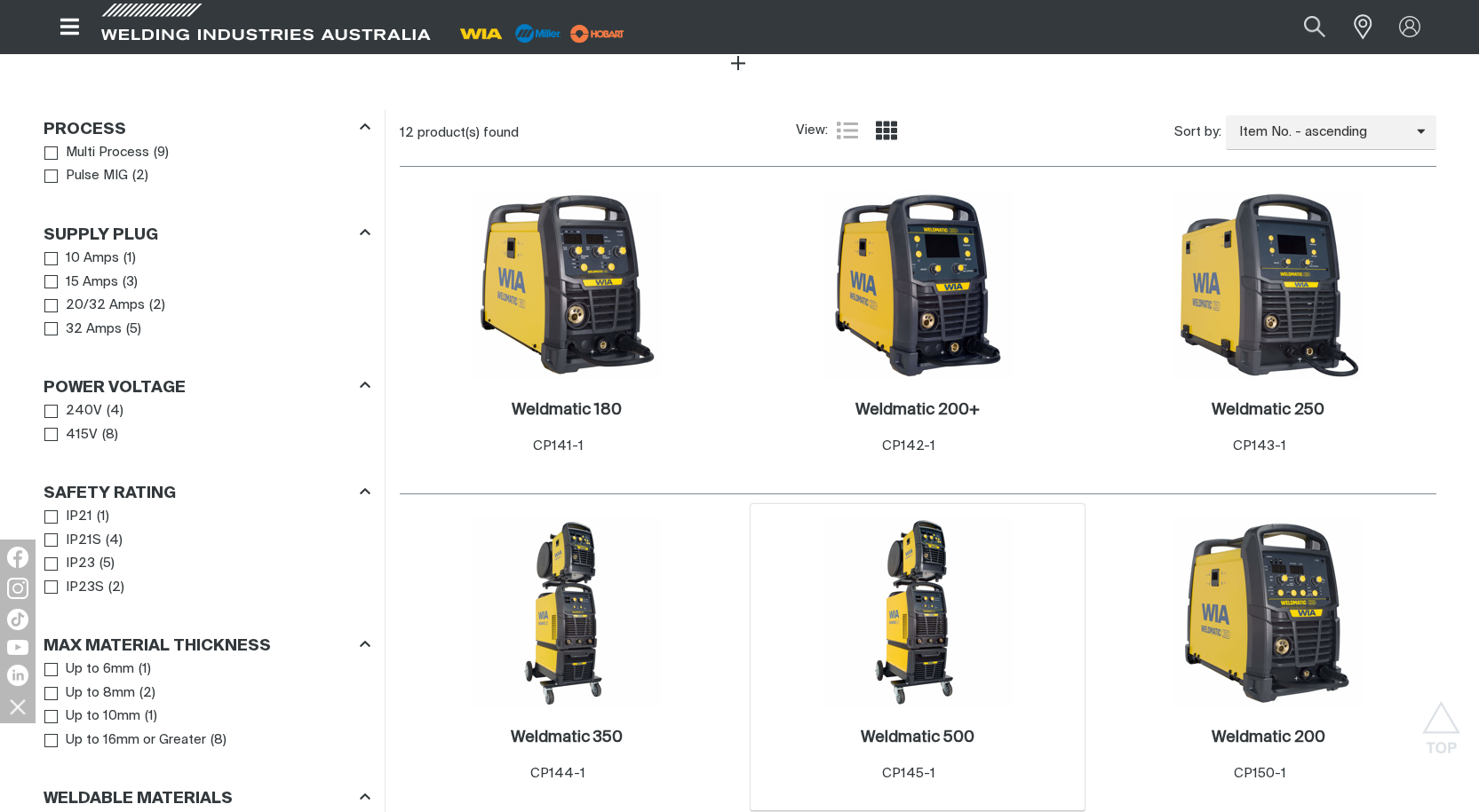
scroll to position [799, 0]
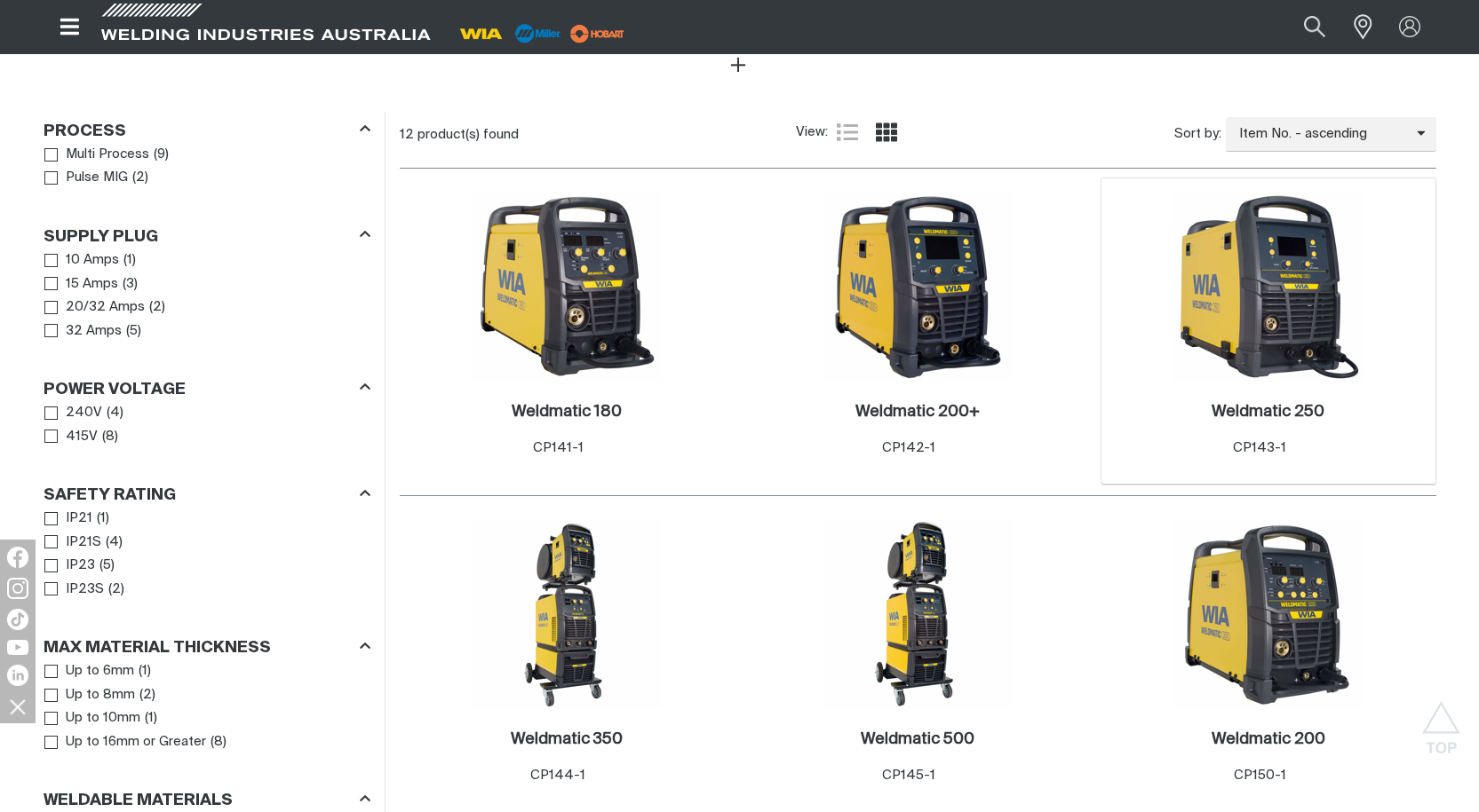
click at [1285, 332] on img at bounding box center [1268, 287] width 190 height 190
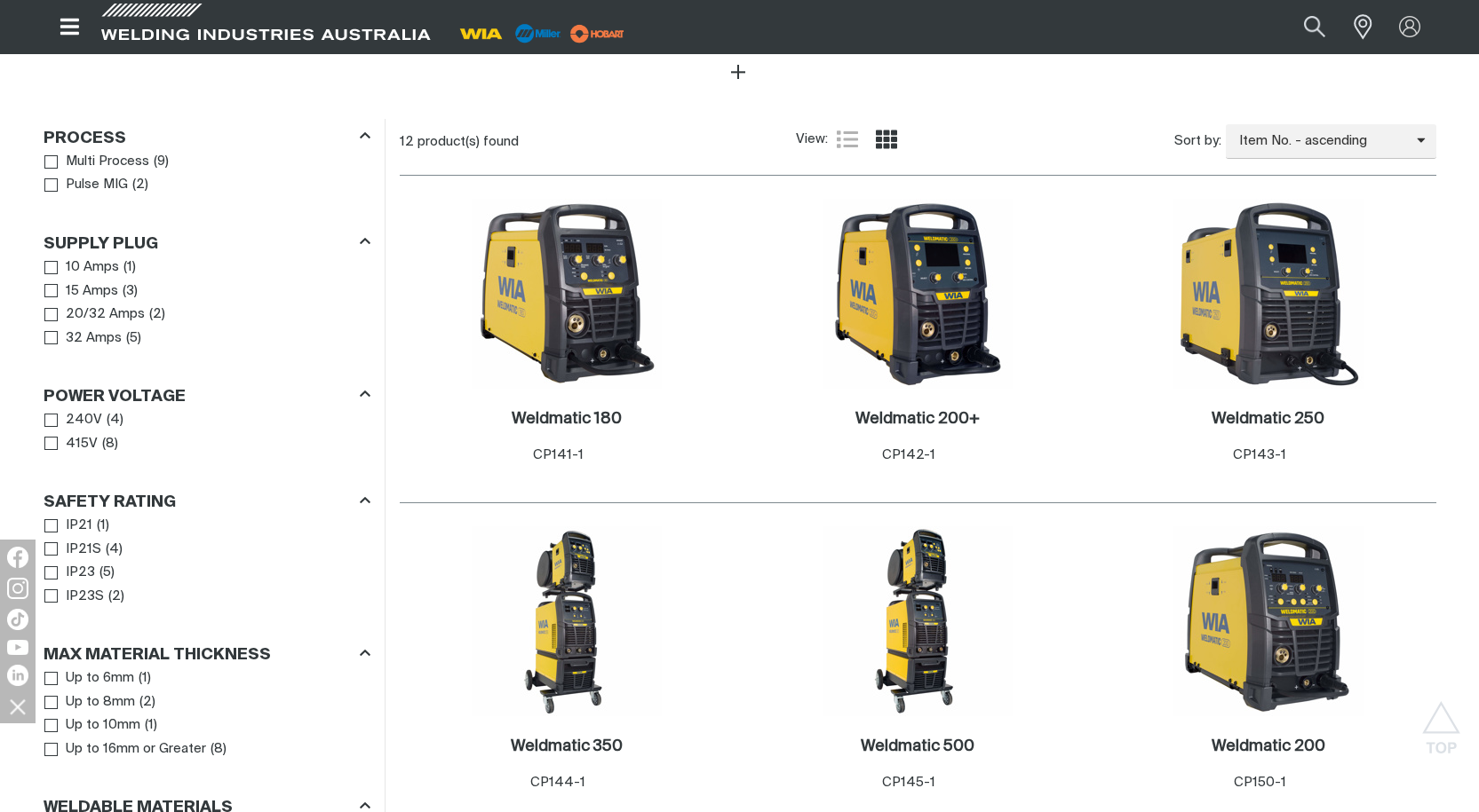
scroll to position [799, 0]
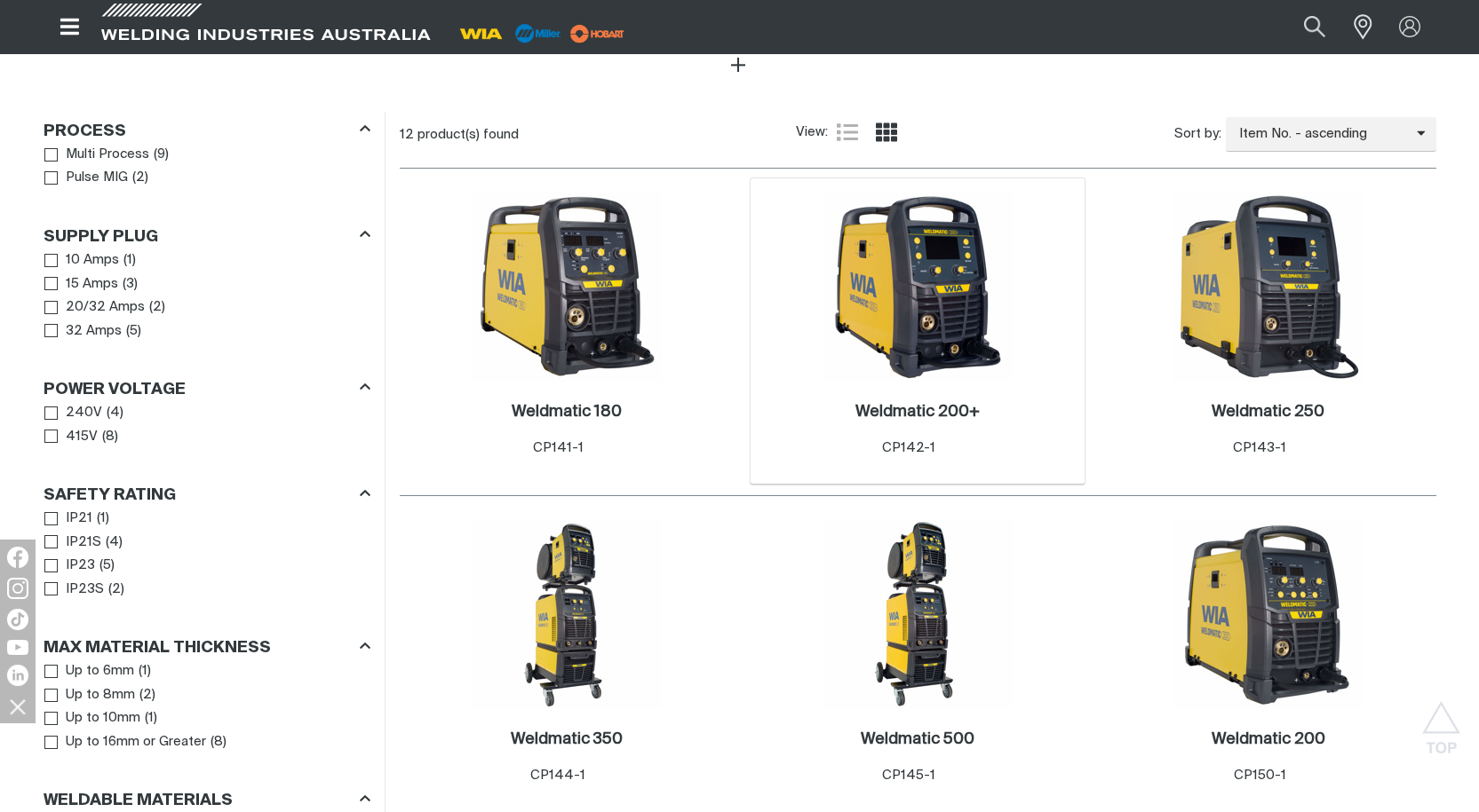
click at [899, 288] on img at bounding box center [918, 287] width 190 height 190
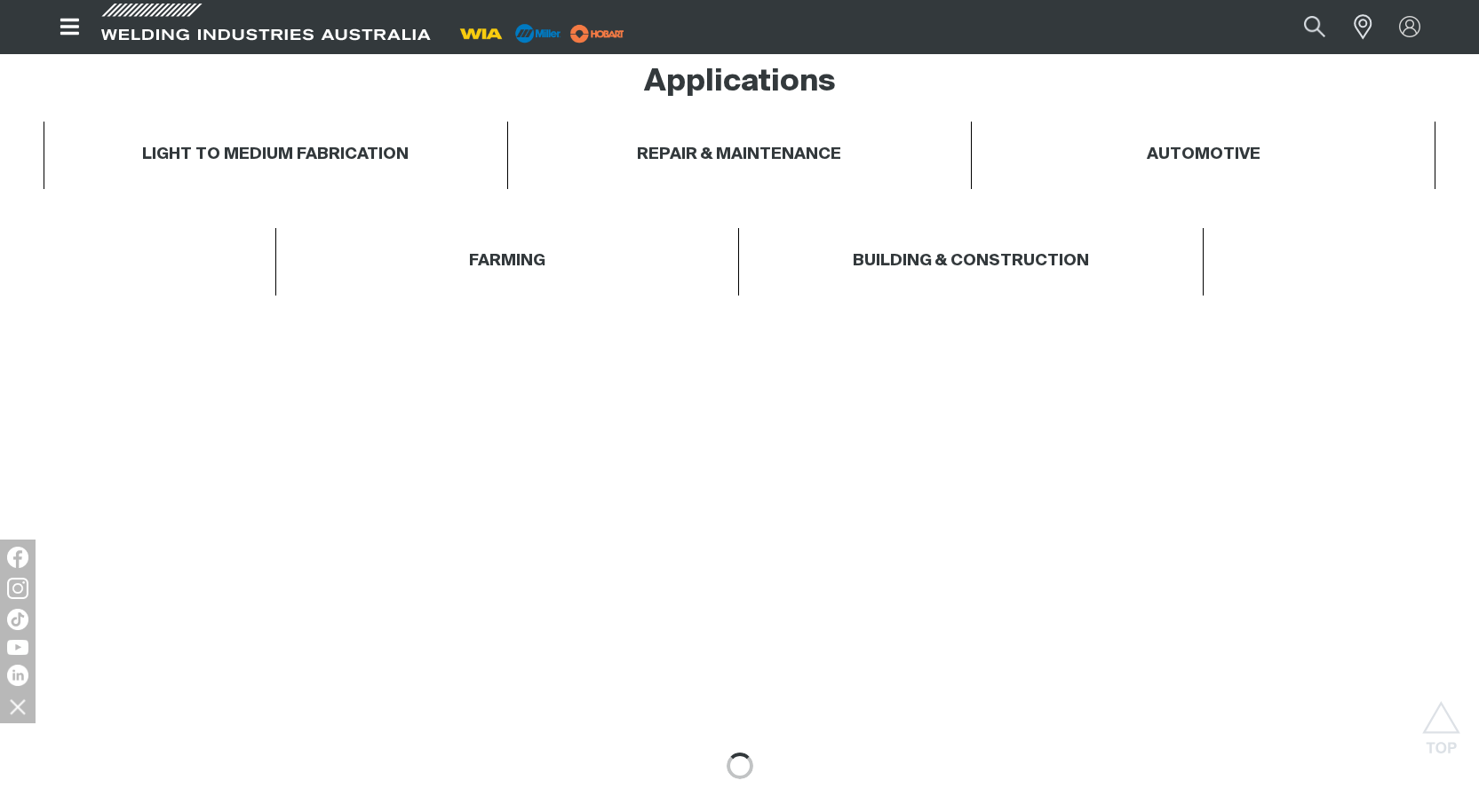
scroll to position [1243, 0]
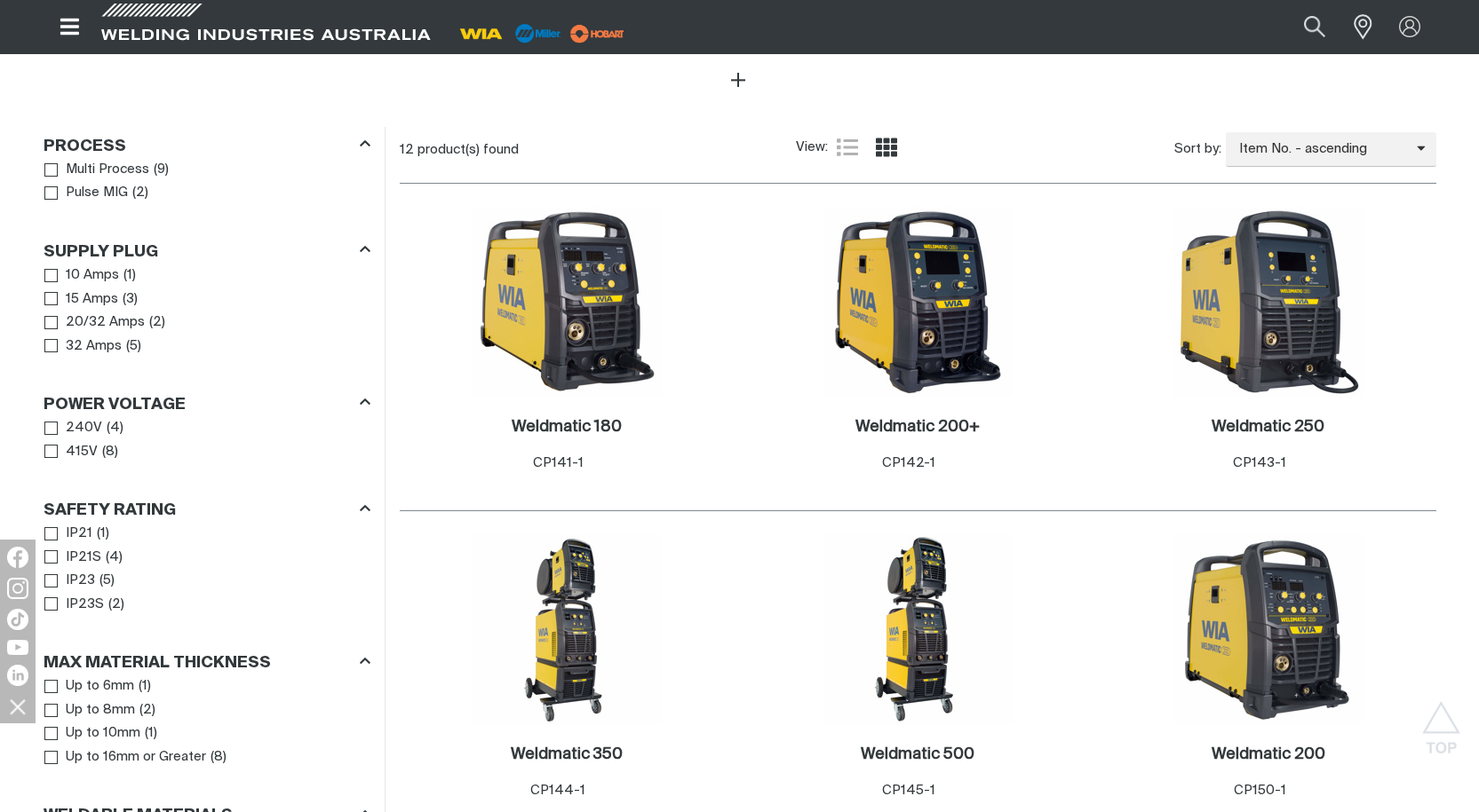
scroll to position [799, 0]
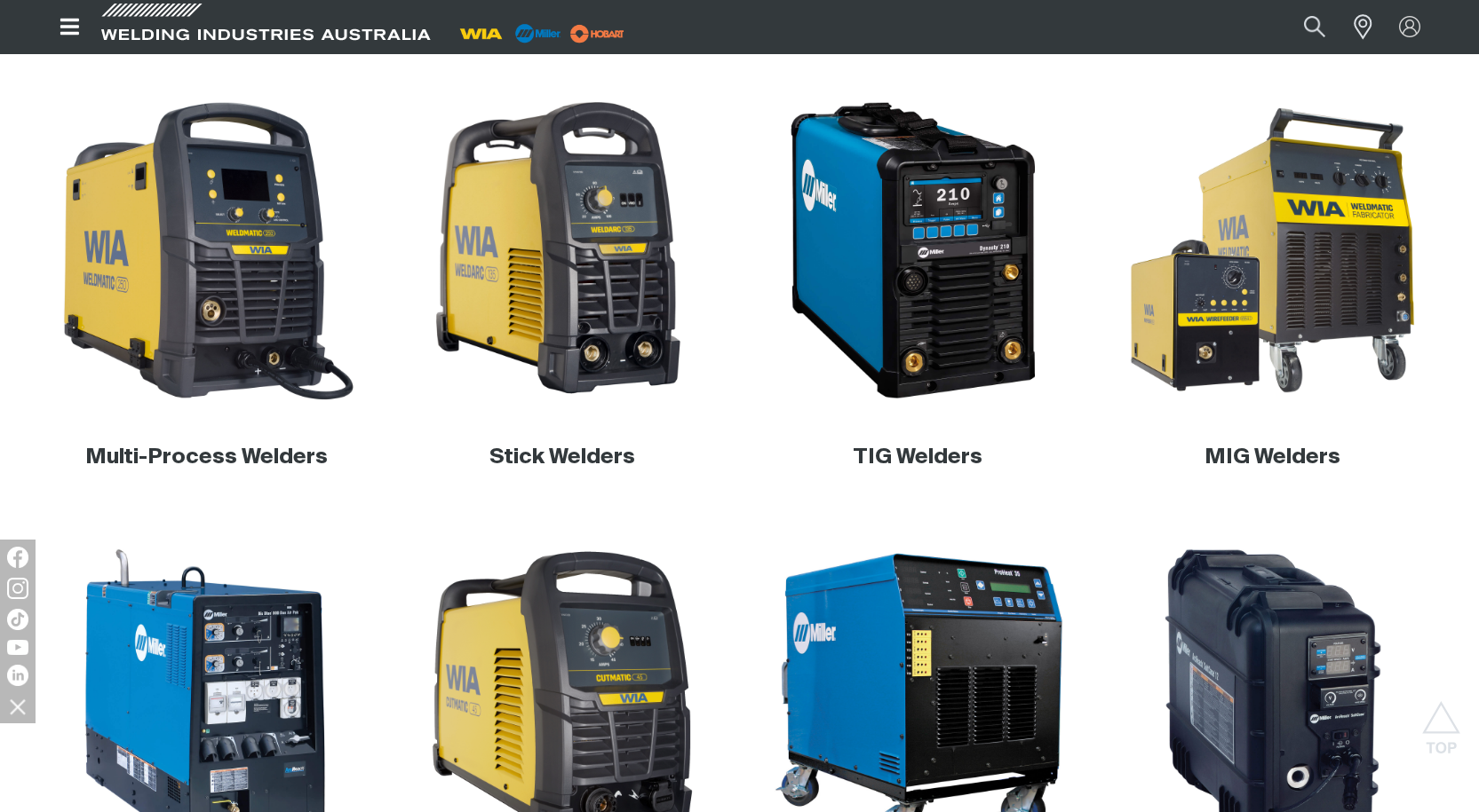
scroll to position [888, 0]
